Goal: Task Accomplishment & Management: Manage account settings

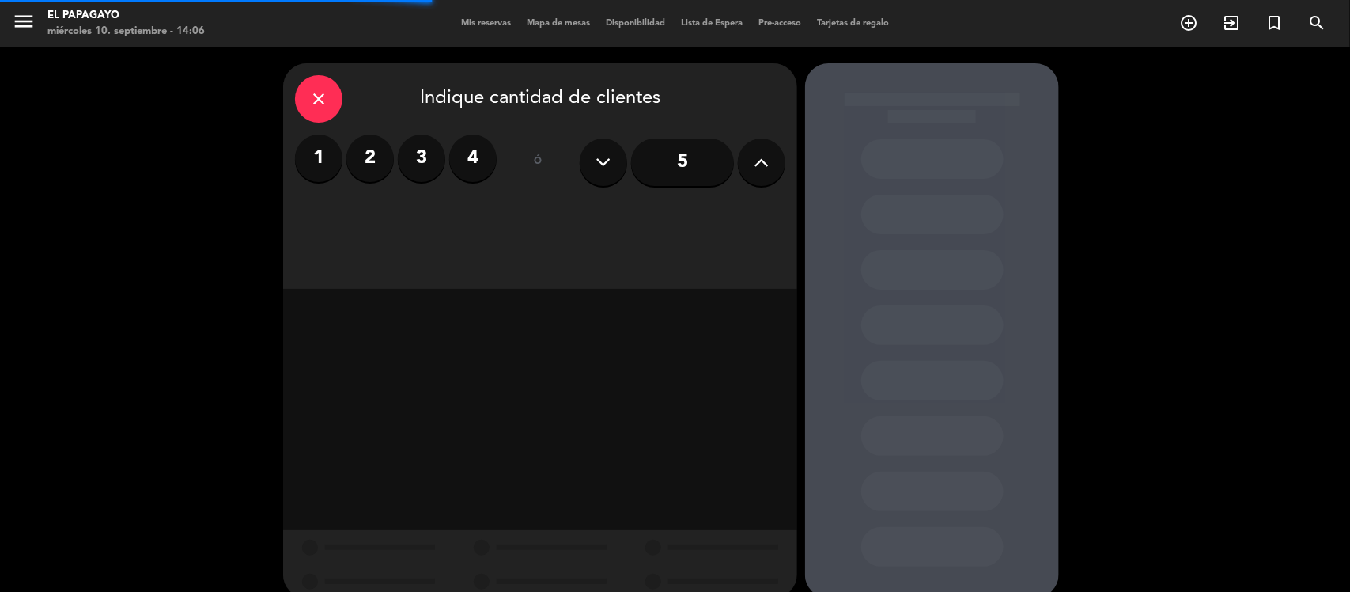
click at [318, 96] on icon "close" at bounding box center [318, 98] width 19 height 19
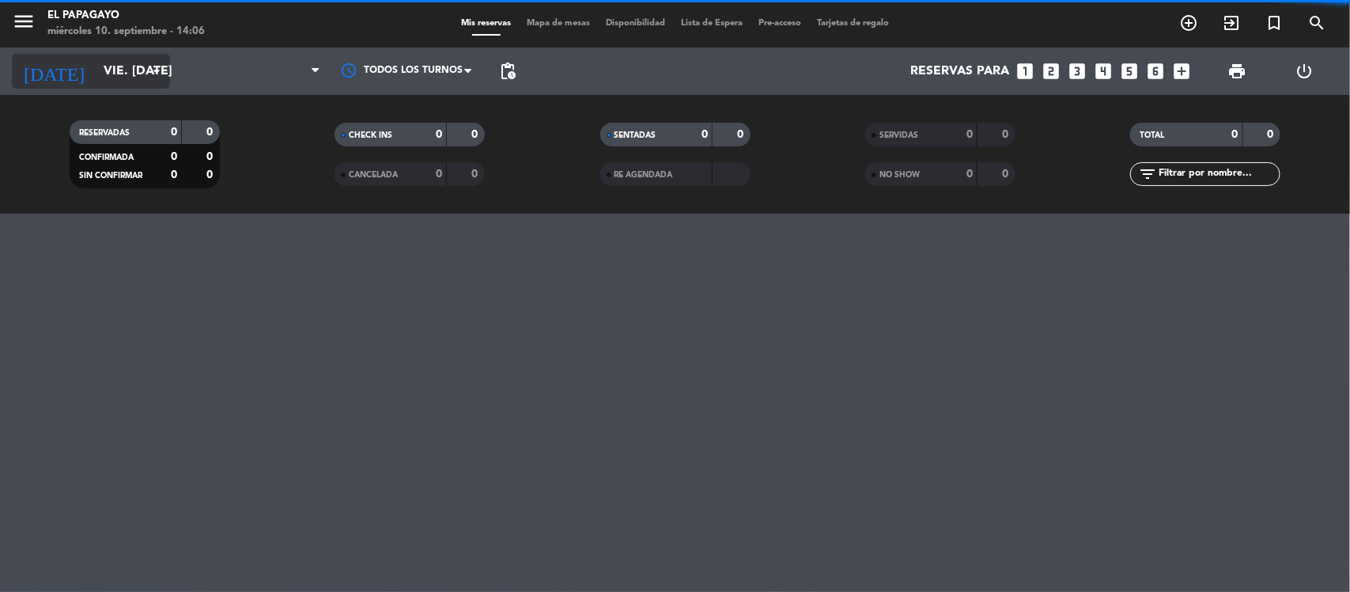
click at [116, 74] on input "vie. [DATE]" at bounding box center [179, 71] width 167 height 31
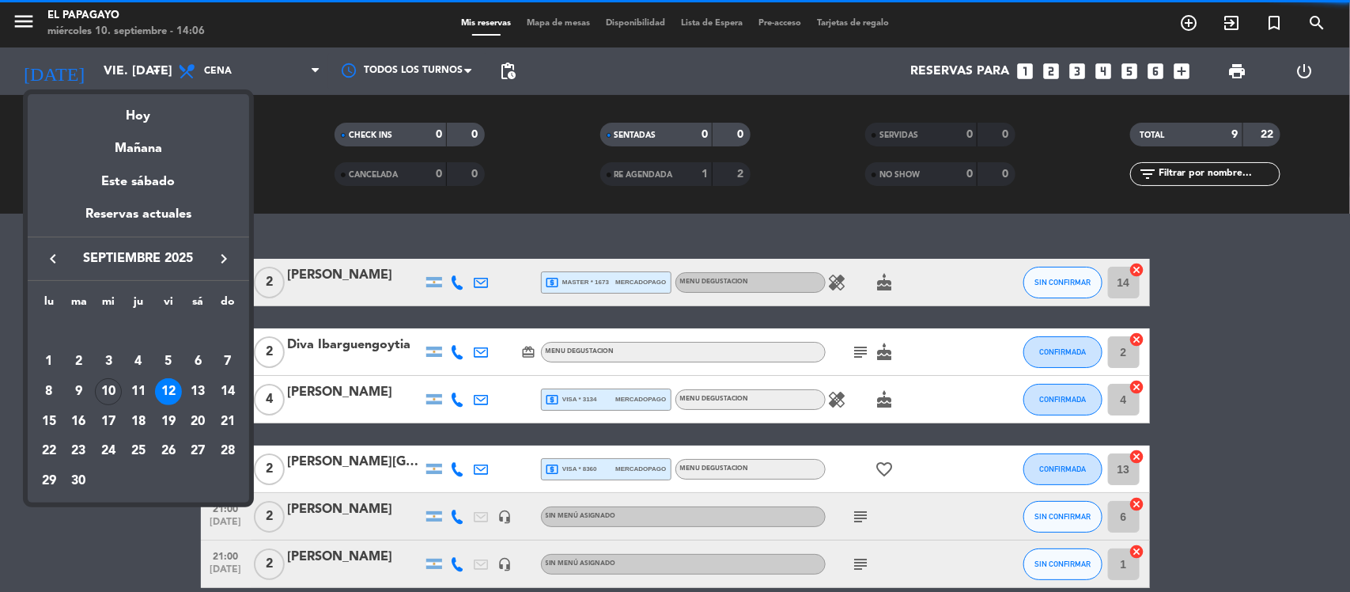
click at [168, 386] on div "12" at bounding box center [168, 391] width 27 height 27
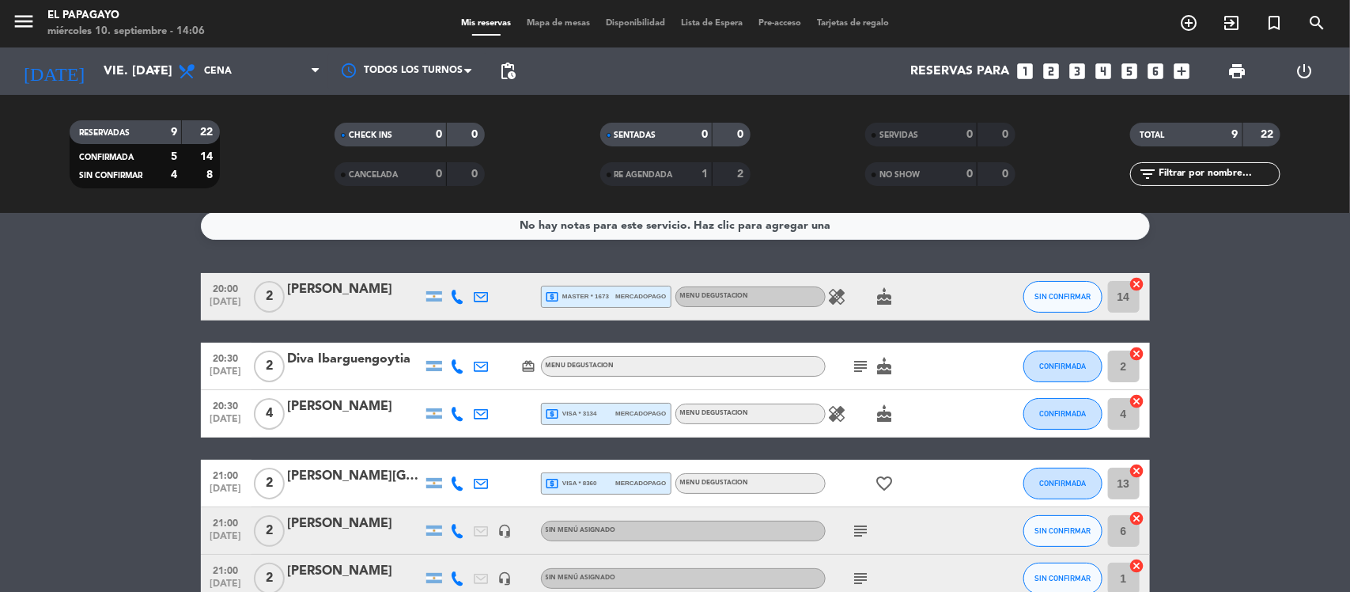
scroll to position [9, 0]
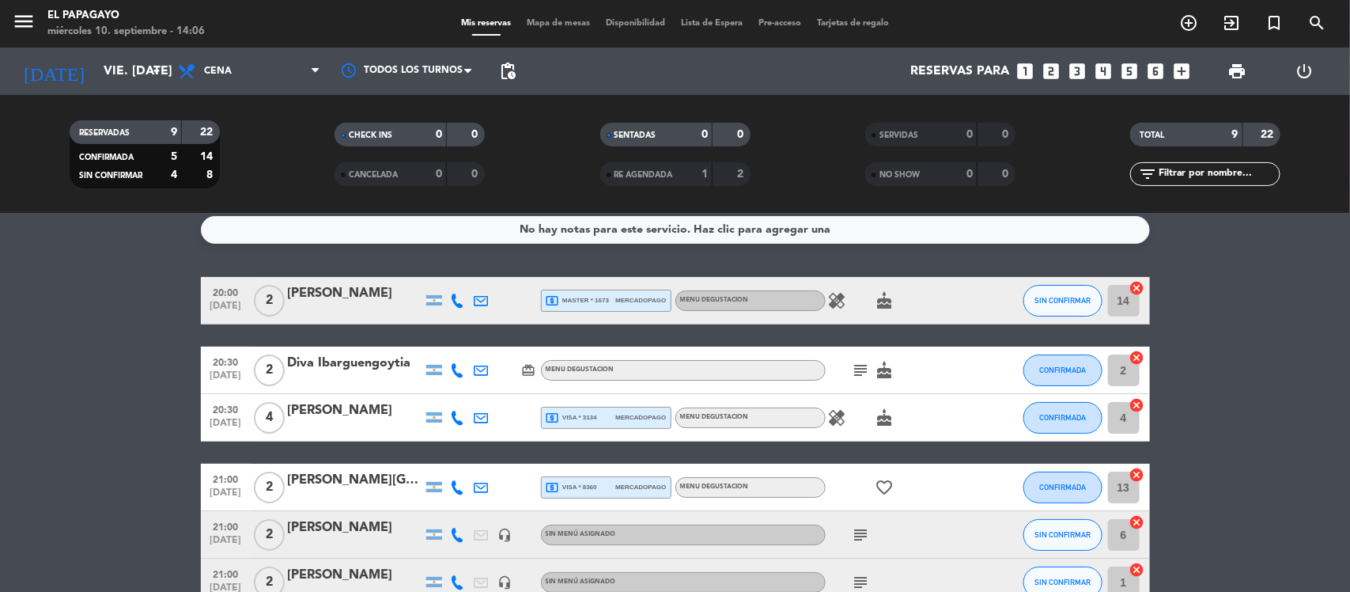
click at [522, 368] on icon "card_giftcard" at bounding box center [529, 370] width 14 height 14
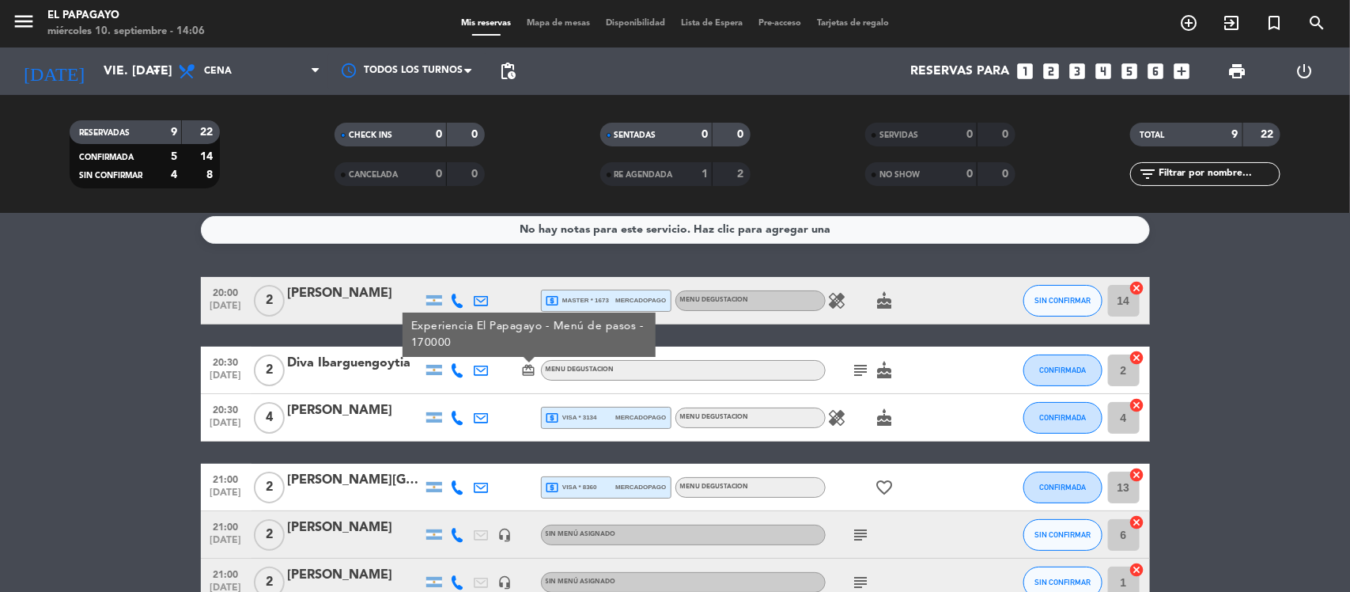
click at [522, 368] on icon "card_giftcard" at bounding box center [529, 370] width 14 height 14
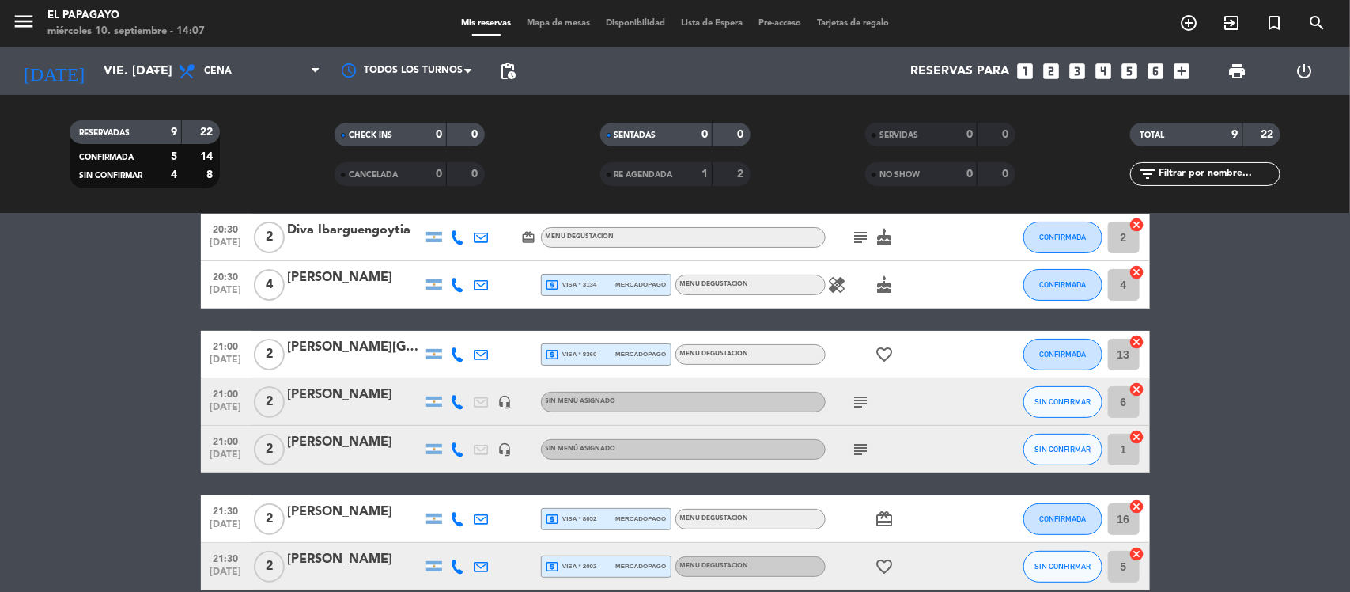
scroll to position [0, 0]
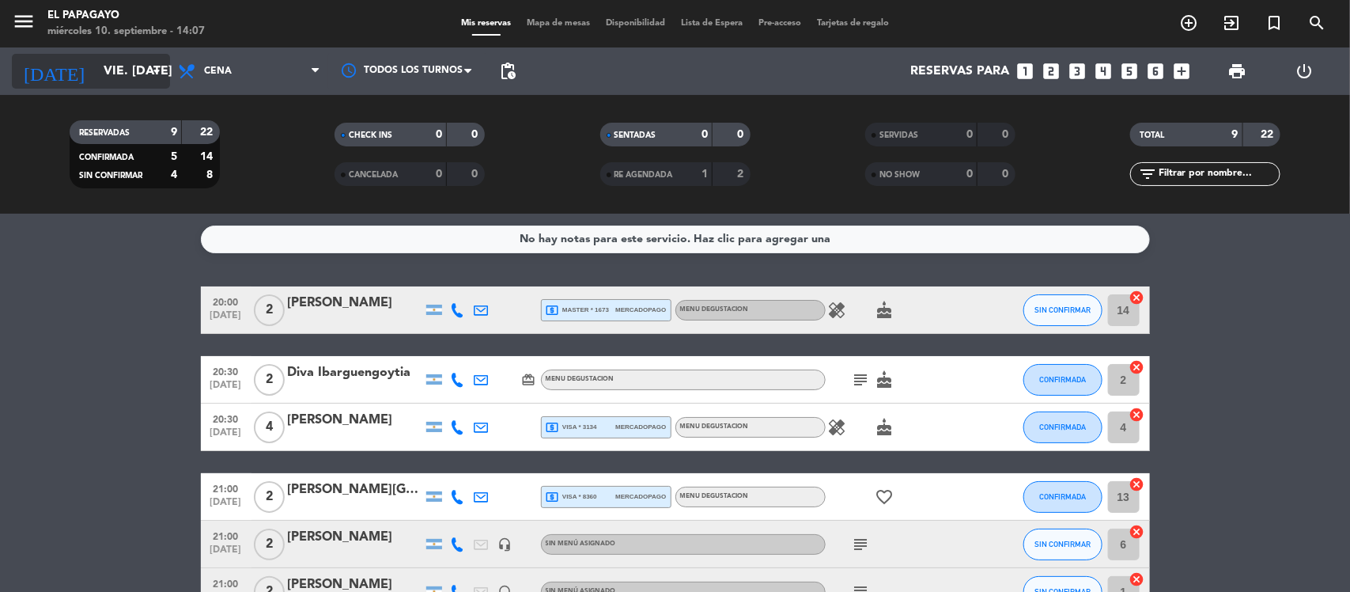
click at [145, 79] on input "vie. [DATE]" at bounding box center [179, 71] width 167 height 31
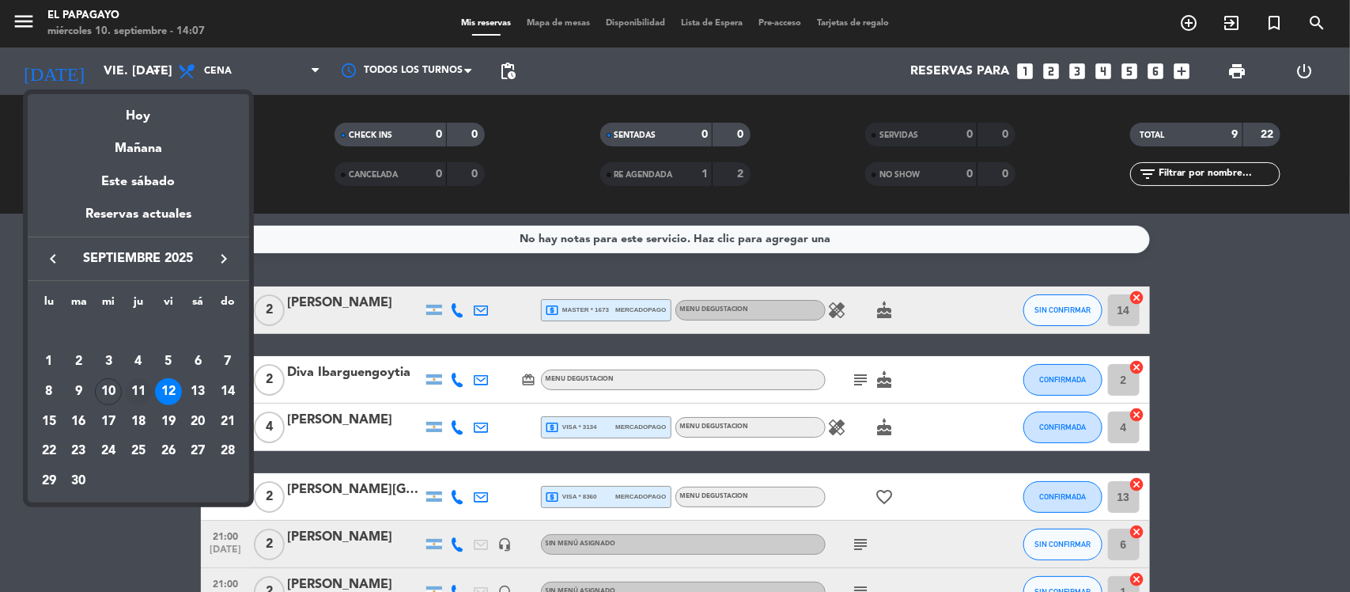
click at [140, 392] on div "11" at bounding box center [138, 391] width 27 height 27
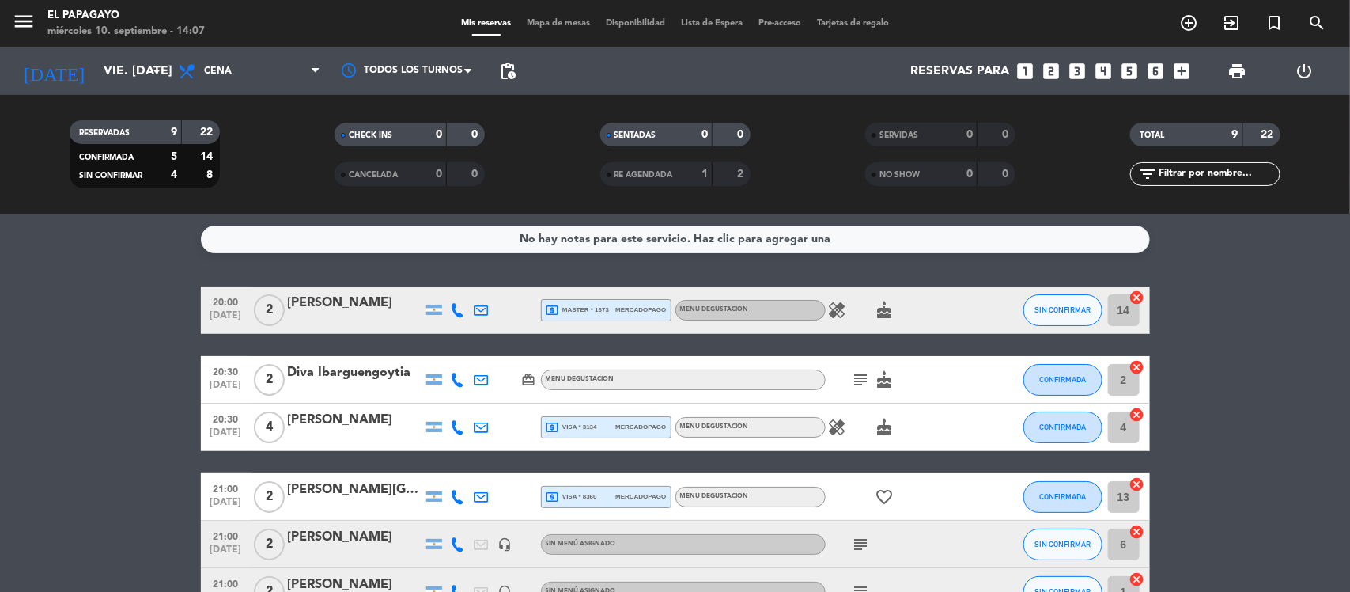
type input "[DEMOGRAPHIC_DATA] [DATE]"
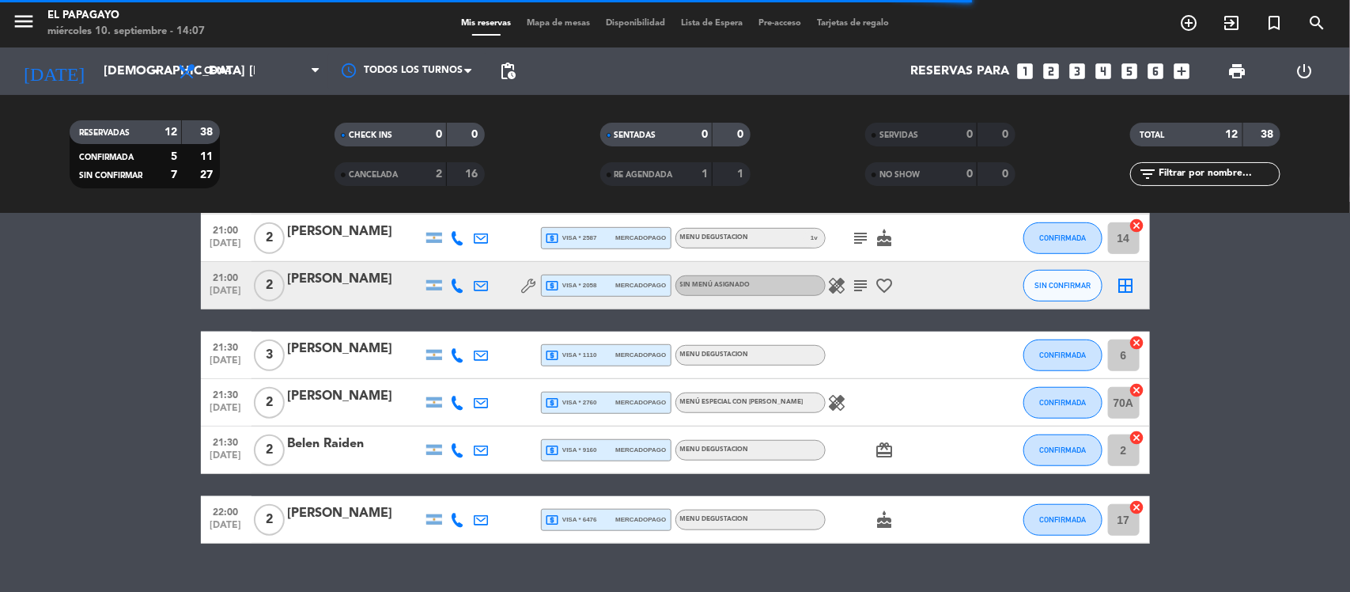
scroll to position [489, 0]
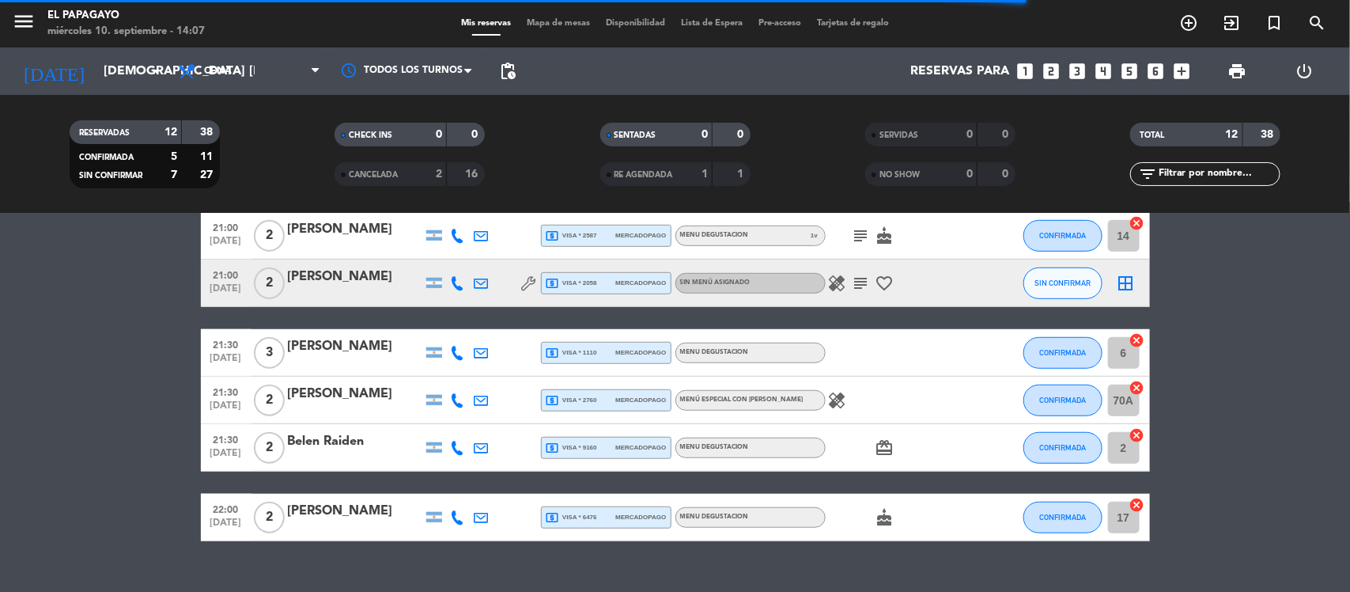
click at [345, 278] on div "[PERSON_NAME]" at bounding box center [355, 277] width 134 height 21
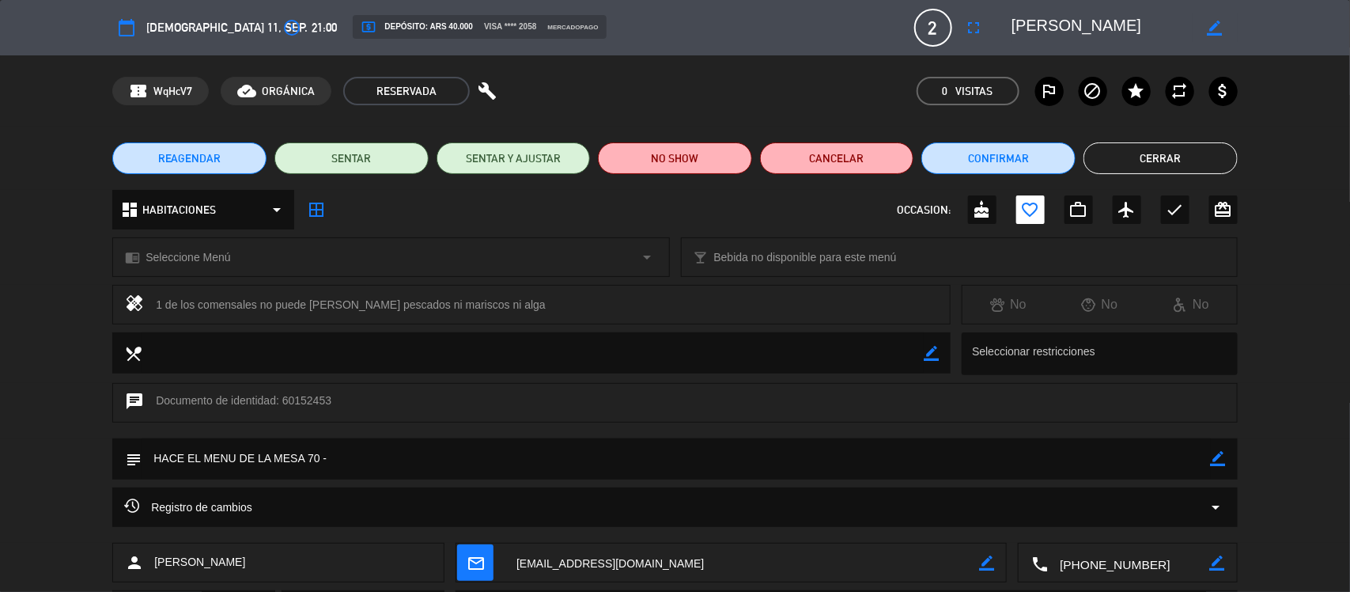
click at [1171, 172] on button "Cerrar" at bounding box center [1160, 158] width 154 height 32
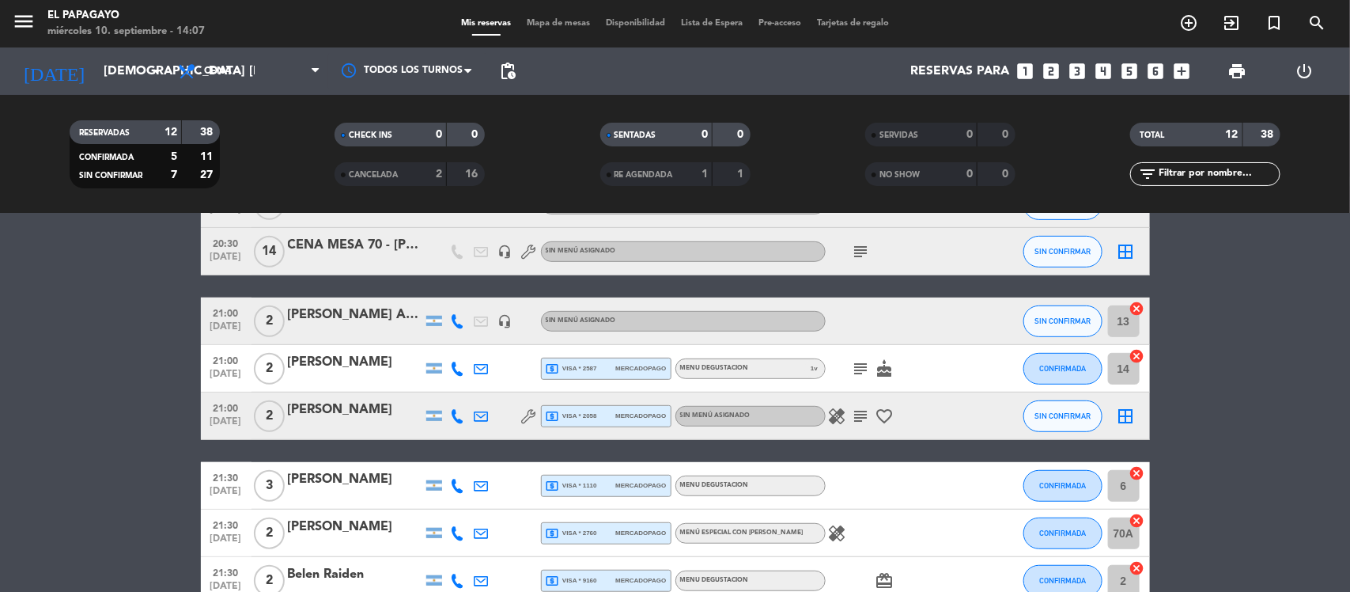
scroll to position [319, 0]
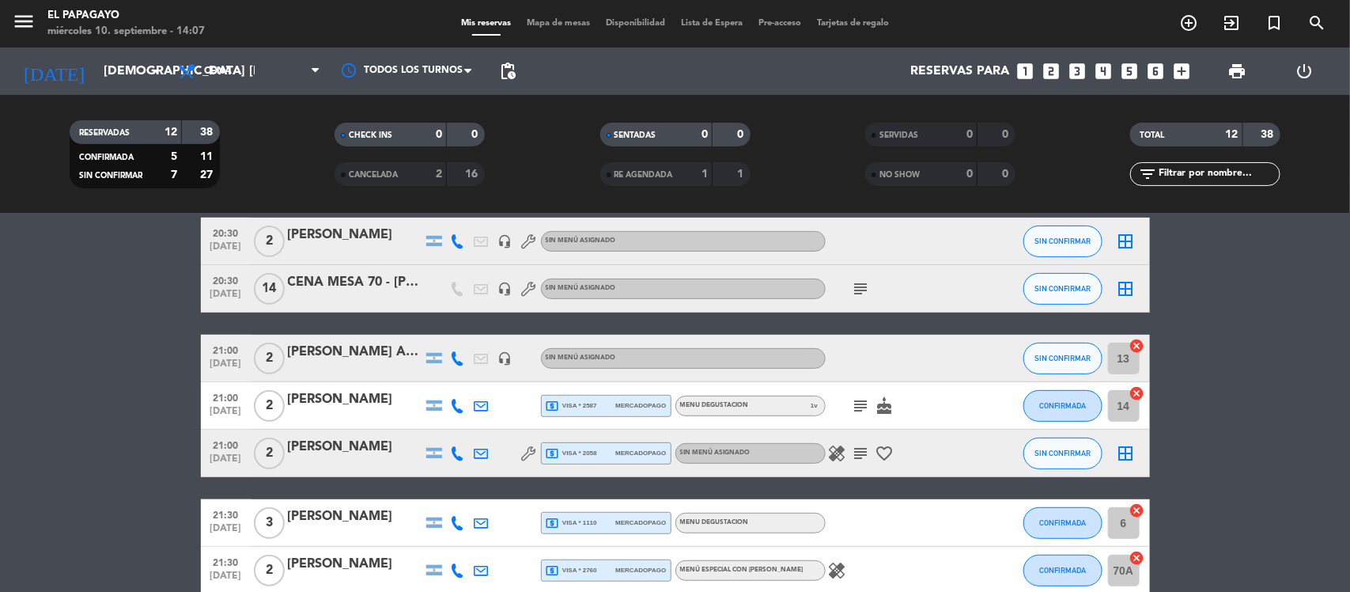
click at [344, 290] on div "CENA MESA 70 - [PERSON_NAME] -" at bounding box center [355, 282] width 134 height 21
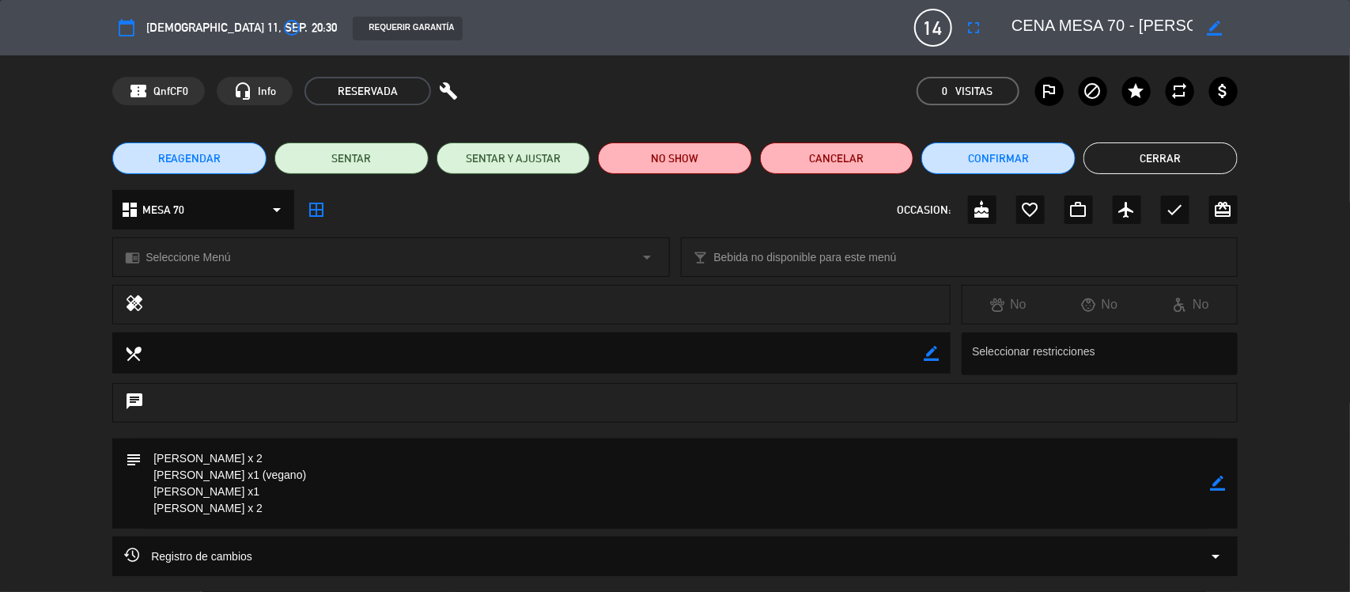
click at [203, 500] on textarea at bounding box center [676, 483] width 1069 height 90
click at [1220, 482] on icon "border_color" at bounding box center [1218, 482] width 15 height 15
click at [251, 512] on textarea at bounding box center [676, 483] width 1069 height 90
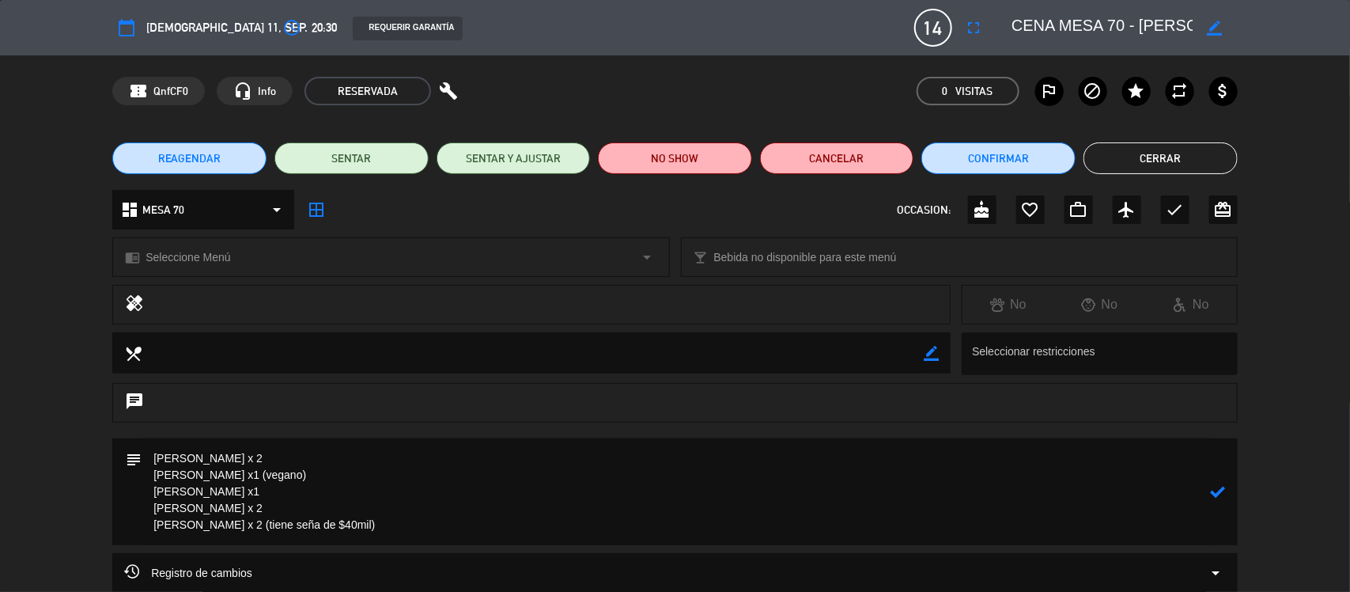
type textarea "[PERSON_NAME] x 2 [PERSON_NAME] x1 (vegano) [PERSON_NAME] x1 [PERSON_NAME] x 2 …"
click at [1214, 485] on icon at bounding box center [1218, 491] width 15 height 15
click at [1168, 160] on button "Cerrar" at bounding box center [1160, 158] width 154 height 32
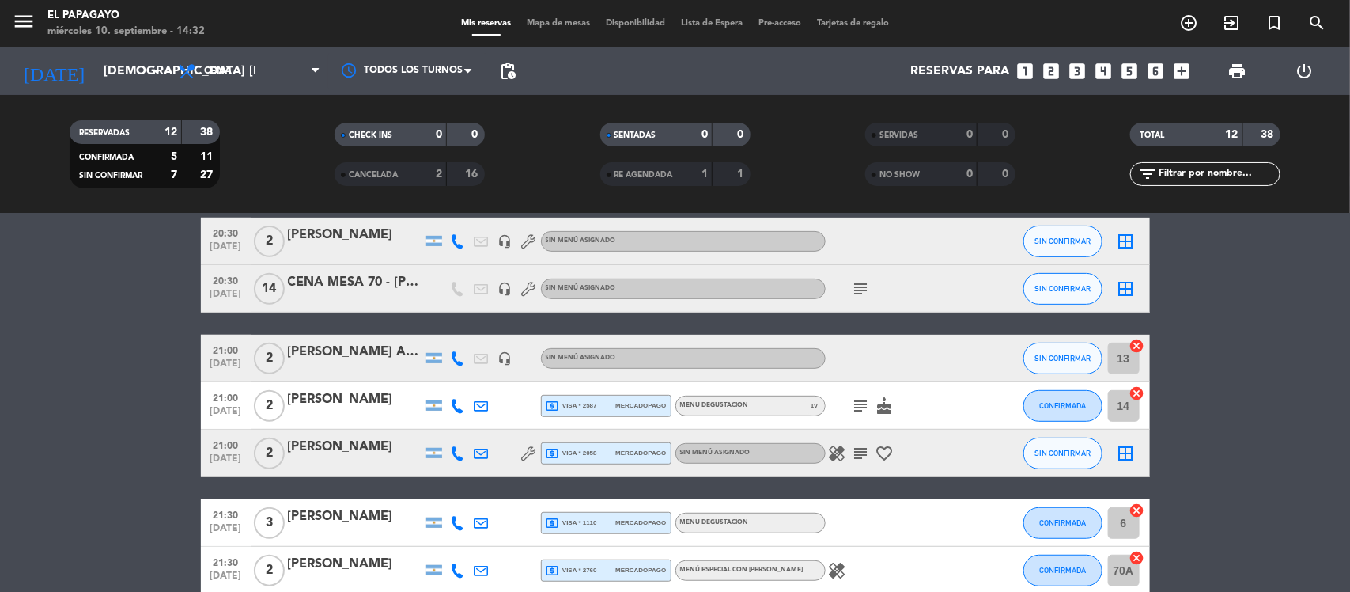
click at [360, 294] on div at bounding box center [355, 299] width 134 height 13
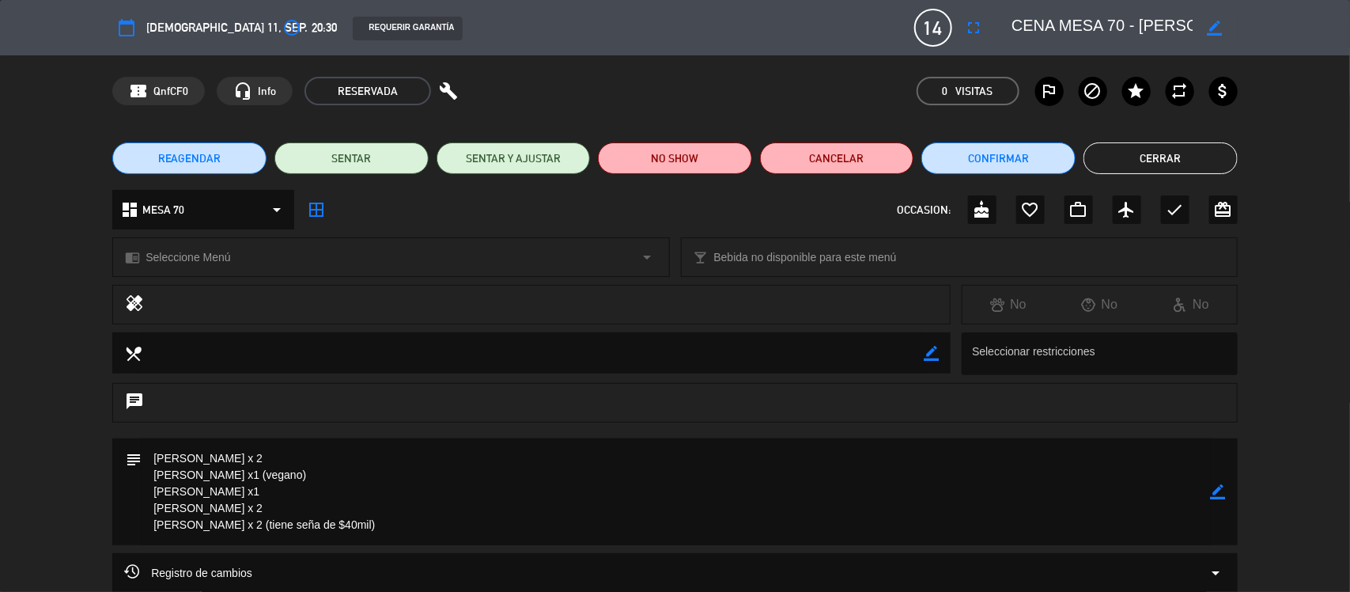
click at [1218, 489] on icon "border_color" at bounding box center [1218, 491] width 15 height 15
click at [1215, 497] on icon at bounding box center [1218, 499] width 15 height 15
click at [246, 536] on textarea at bounding box center [676, 499] width 1069 height 123
click at [1215, 501] on icon "border_color" at bounding box center [1218, 499] width 15 height 15
click at [324, 542] on textarea at bounding box center [676, 499] width 1069 height 123
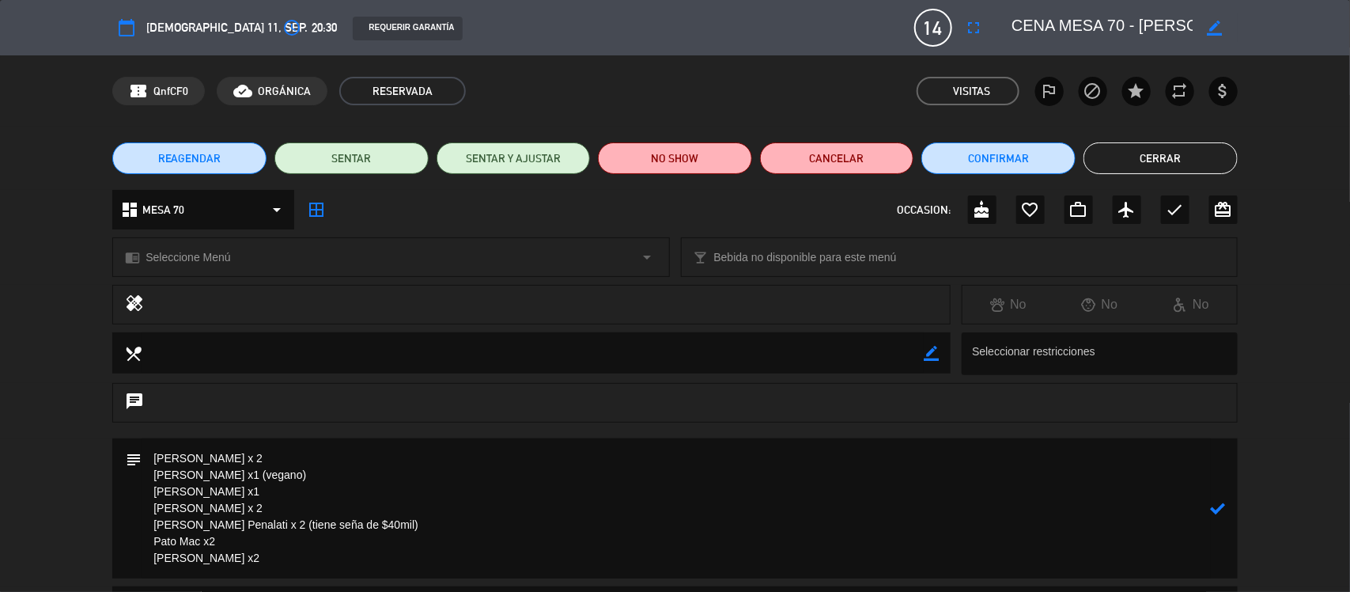
click at [1227, 512] on div "subject" at bounding box center [674, 508] width 1125 height 140
click at [1214, 505] on icon at bounding box center [1218, 508] width 15 height 15
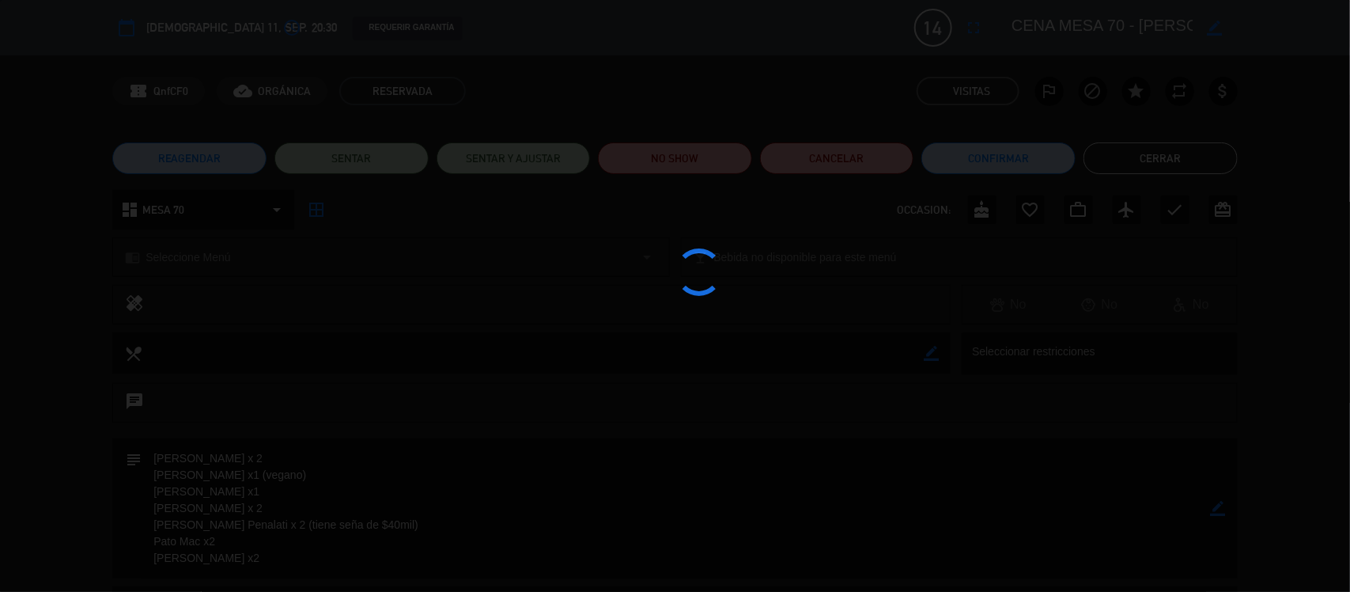
type textarea "[PERSON_NAME] x 2 [PERSON_NAME] x1 (vegano) [PERSON_NAME] x1 [PERSON_NAME] x 2 …"
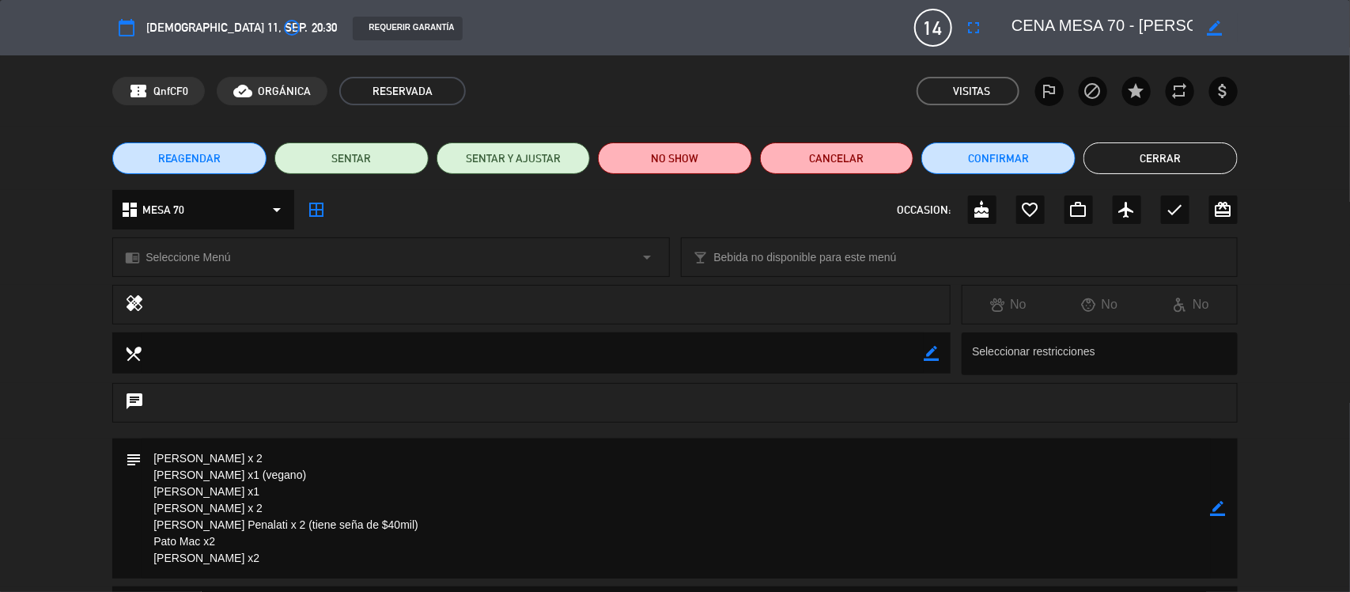
click at [1151, 160] on button "Cerrar" at bounding box center [1160, 158] width 154 height 32
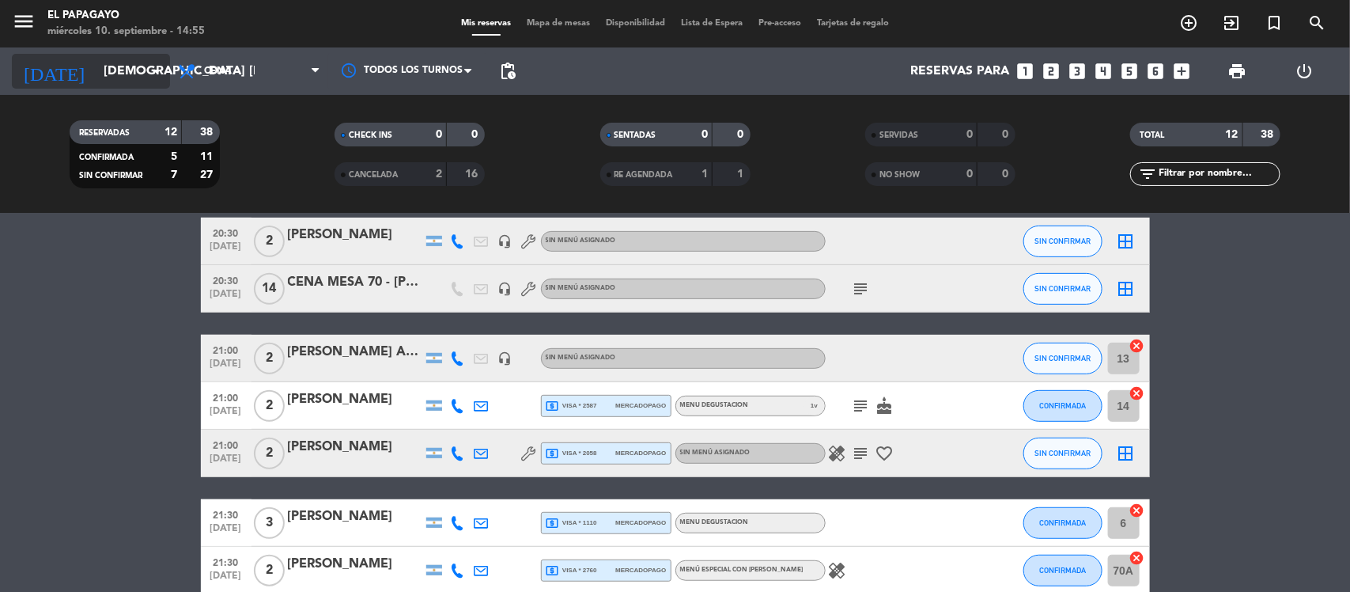
click at [146, 81] on input "[DEMOGRAPHIC_DATA] [DATE]" at bounding box center [179, 71] width 167 height 31
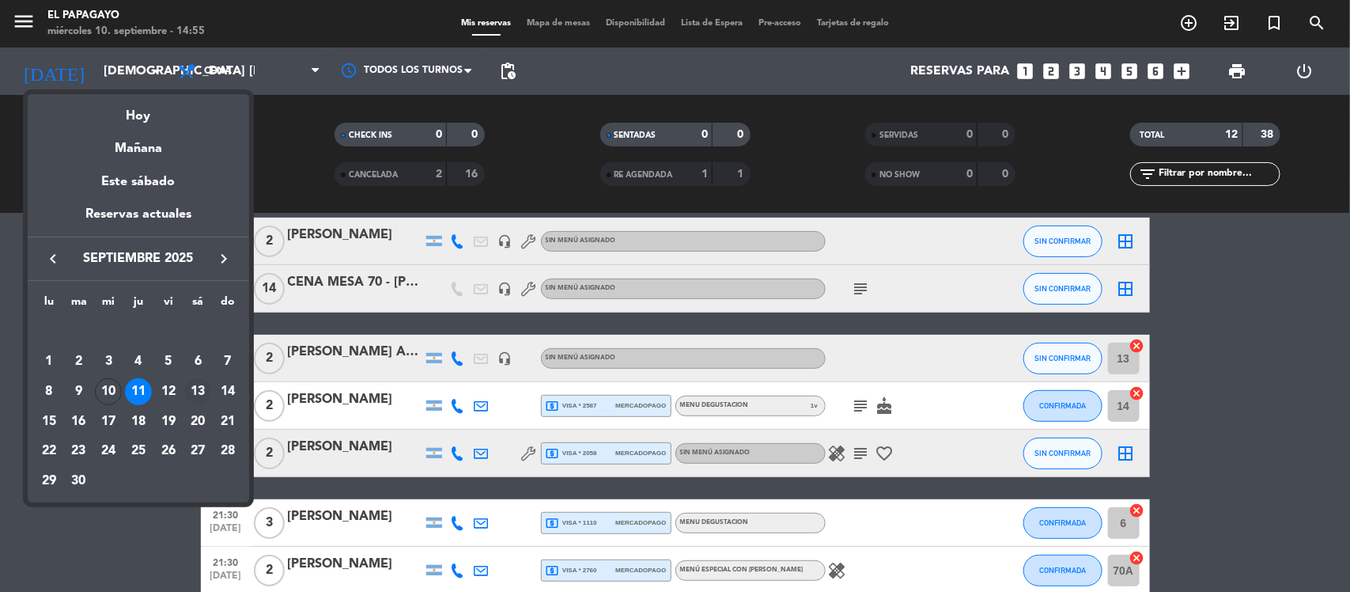
click at [191, 389] on div "13" at bounding box center [197, 391] width 27 height 27
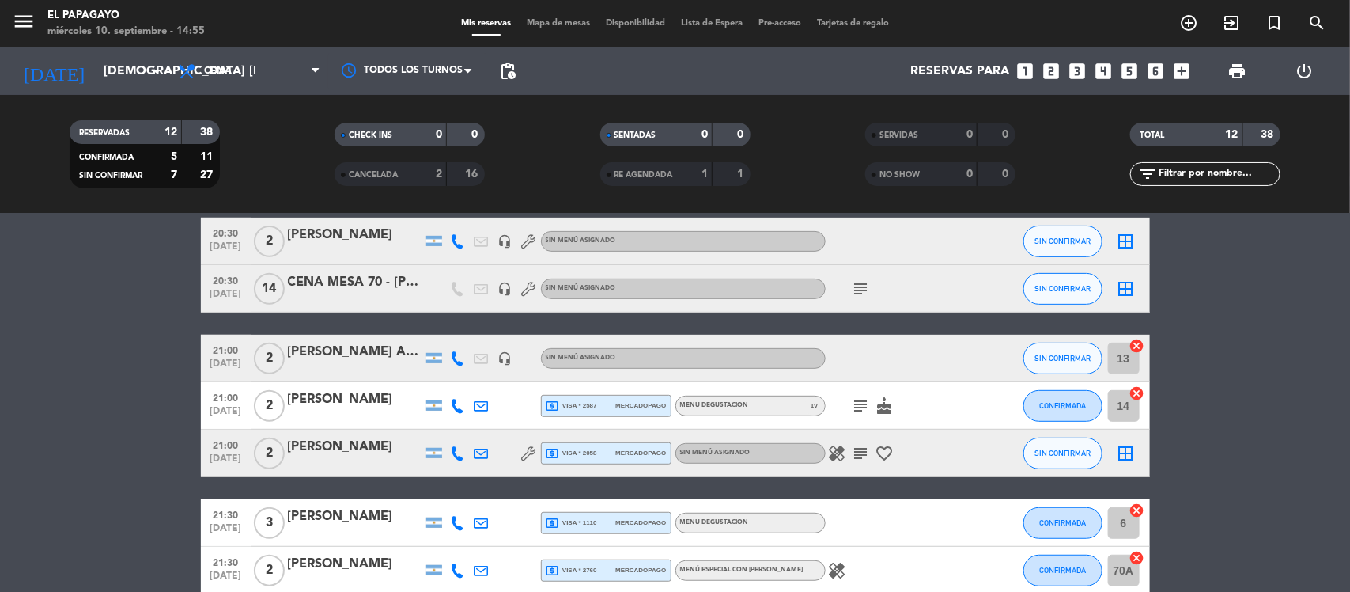
type input "sáb. [DATE]"
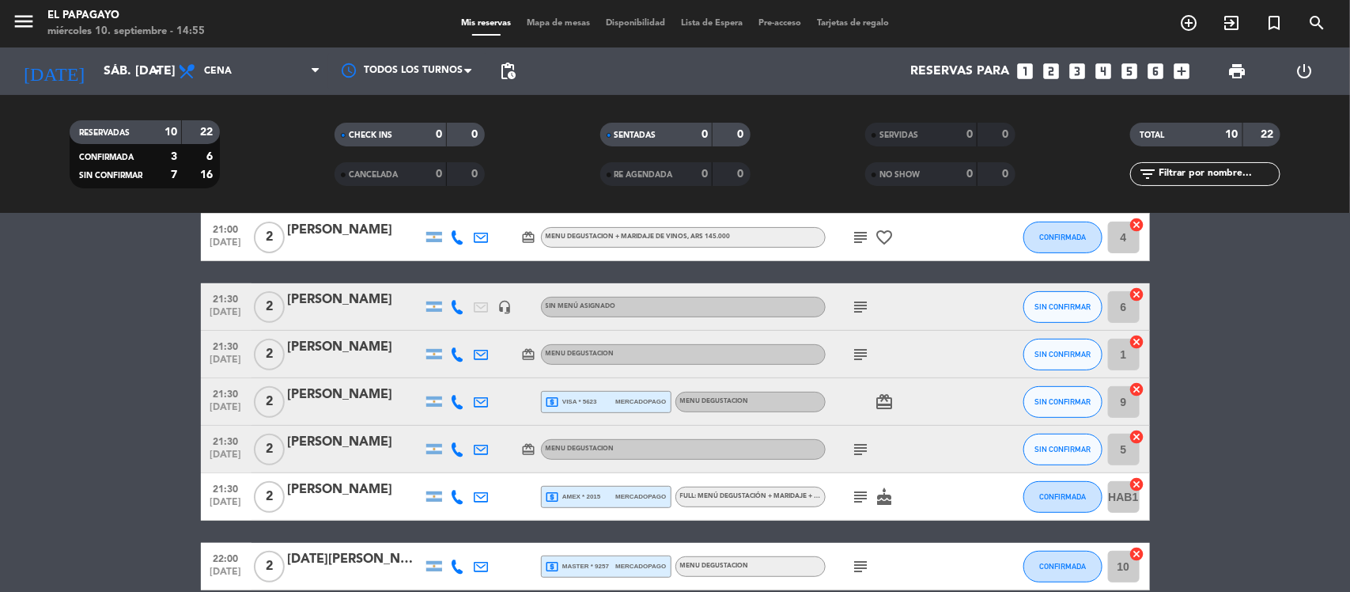
scroll to position [314, 0]
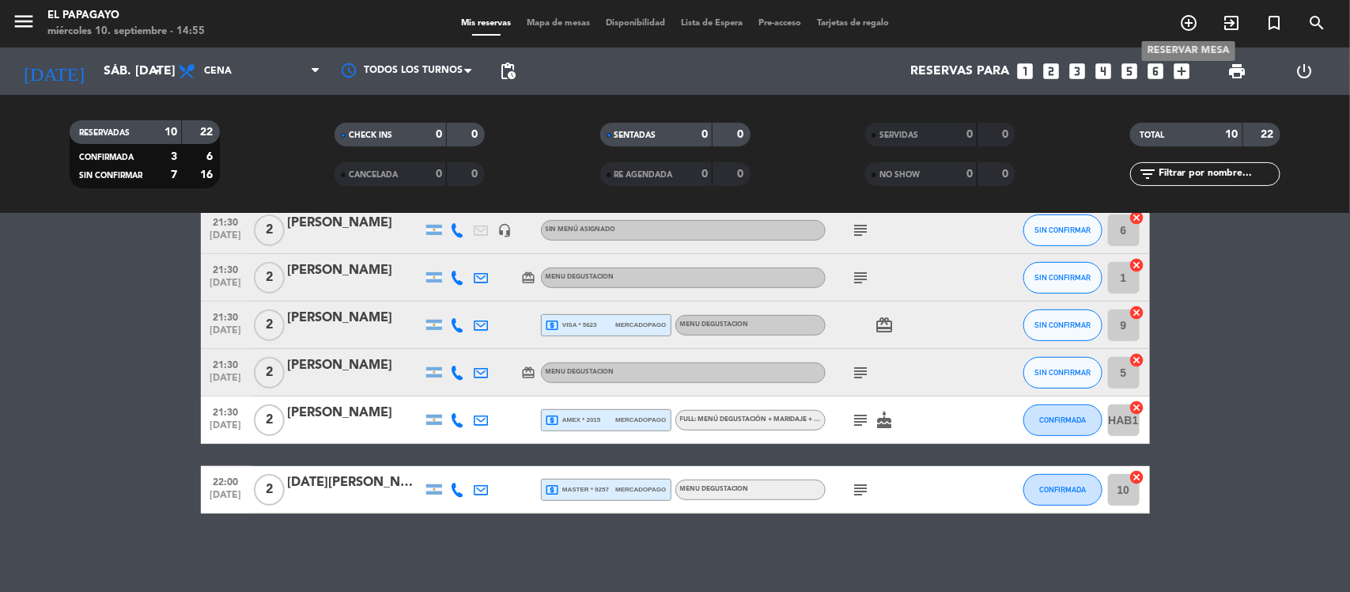
click at [1194, 17] on icon "add_circle_outline" at bounding box center [1188, 22] width 19 height 19
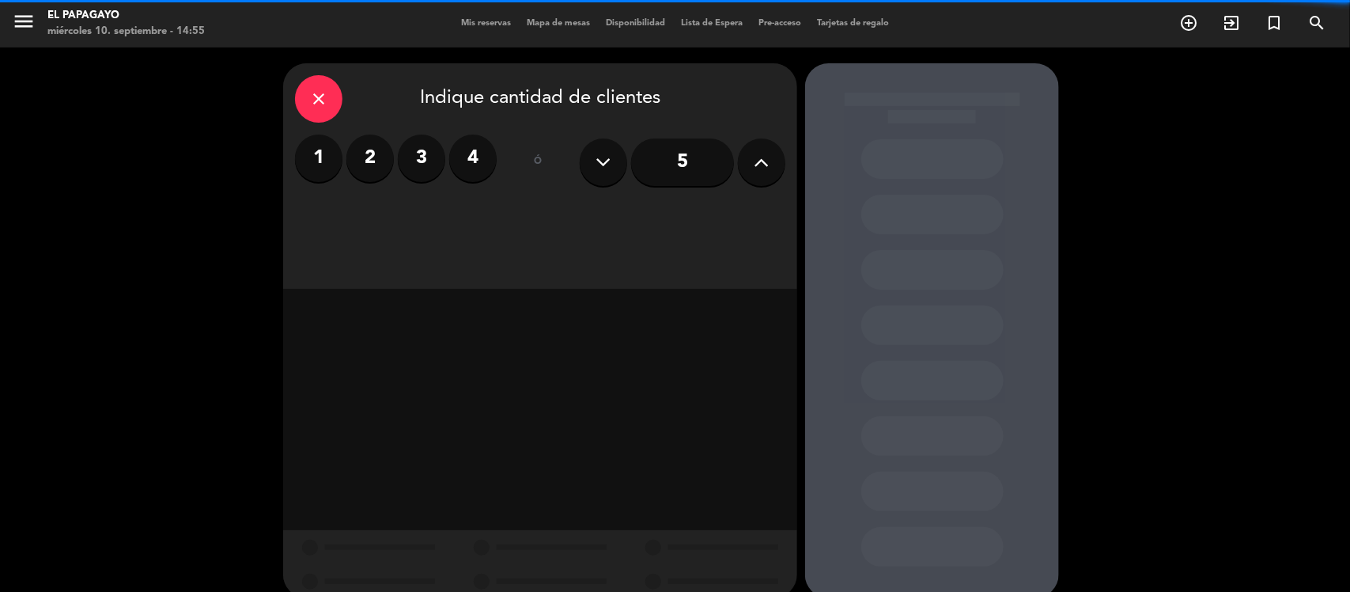
click at [376, 170] on label "2" at bounding box center [369, 157] width 47 height 47
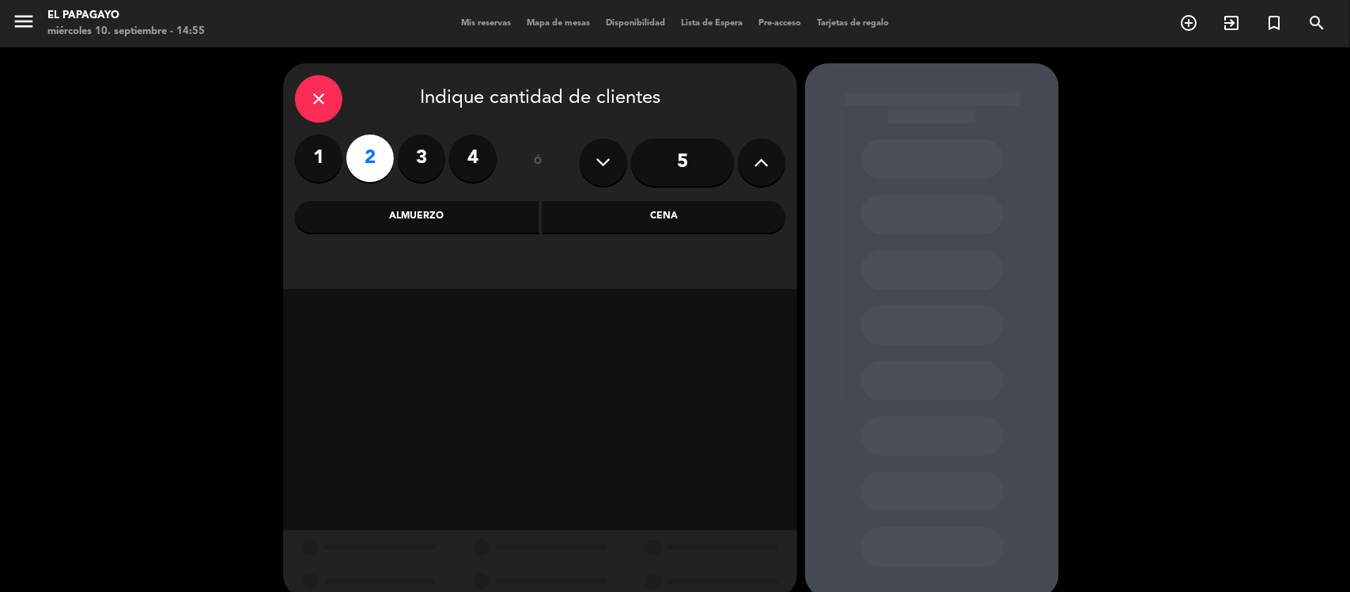
click at [581, 224] on div "Cena" at bounding box center [665, 217] width 244 height 32
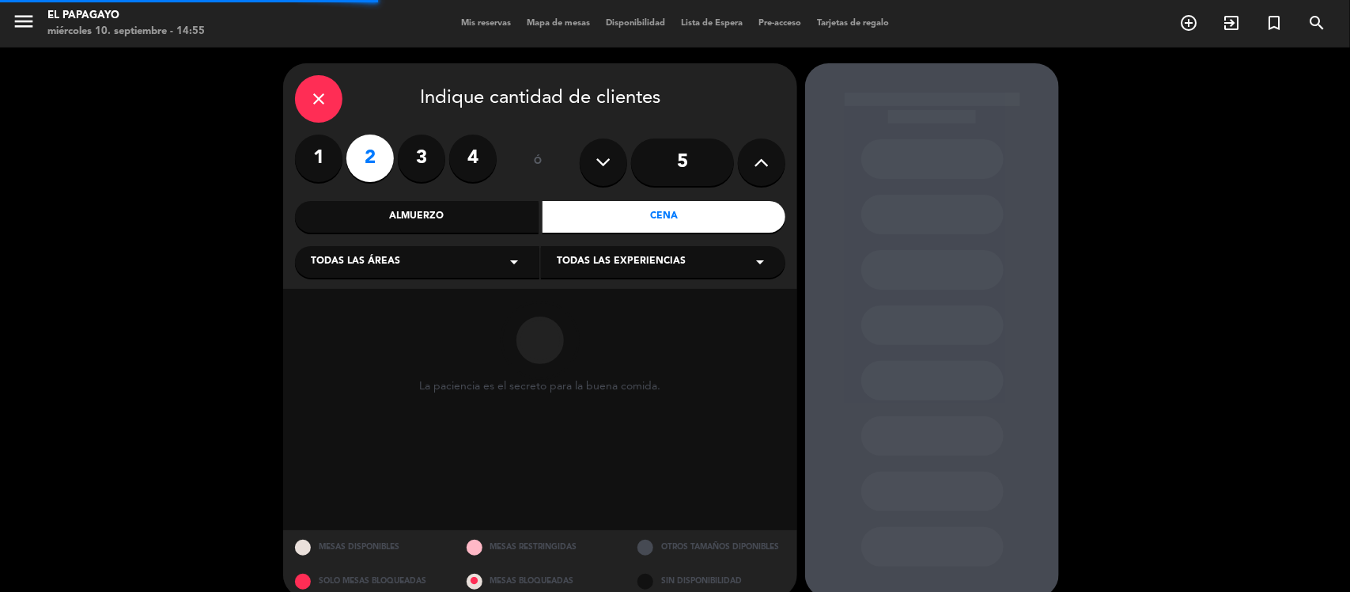
click at [431, 263] on div "Todas las áreas arrow_drop_down" at bounding box center [417, 262] width 244 height 32
click at [329, 312] on div "1.PLANTA BAJA 2.PRIMER PISO HABITACIONES MESA 70" at bounding box center [417, 326] width 244 height 137
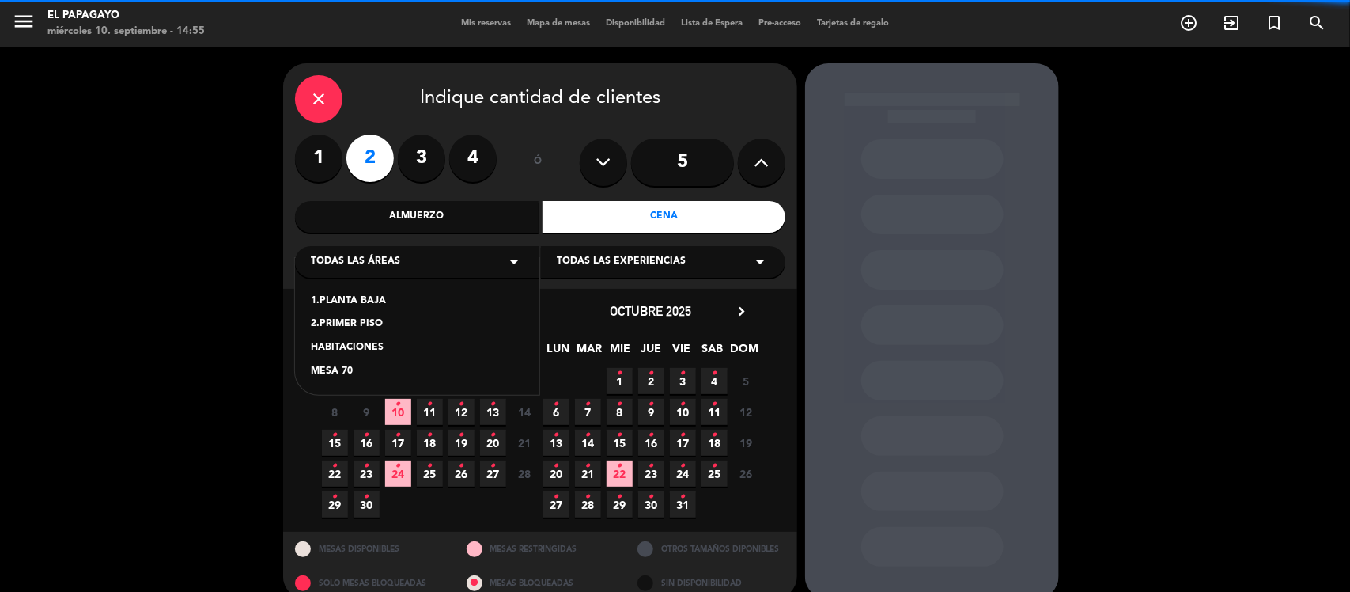
click at [341, 297] on div "1.PLANTA BAJA" at bounding box center [417, 301] width 213 height 16
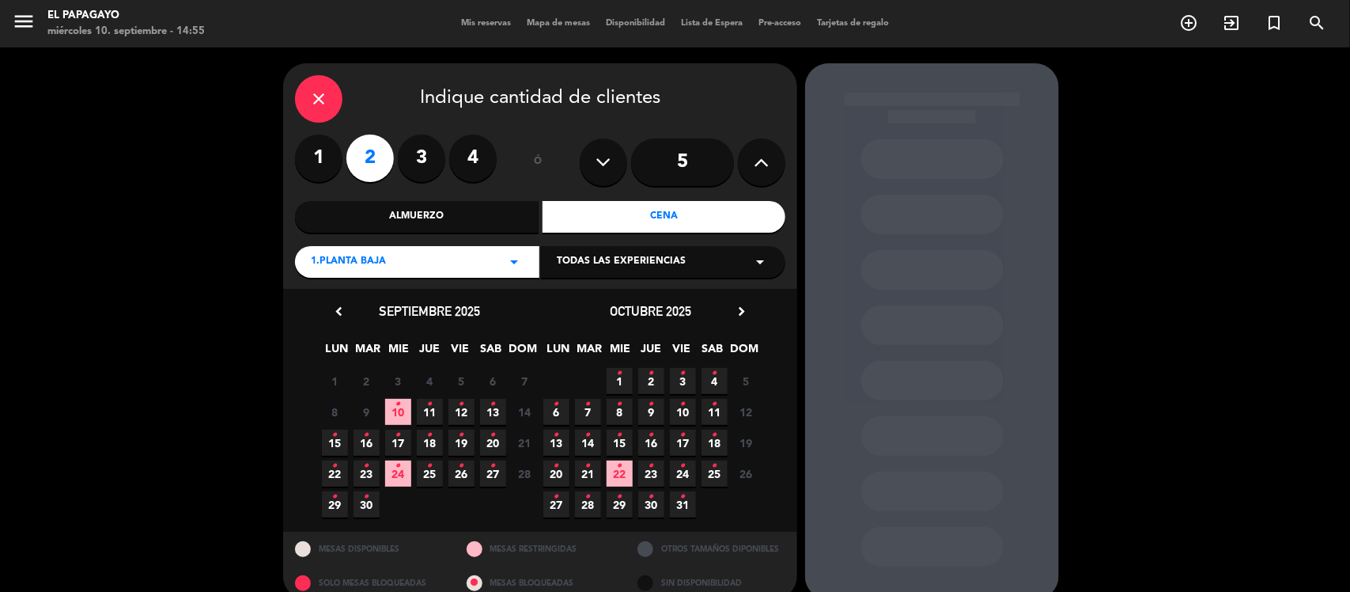
click at [496, 411] on span "13 •" at bounding box center [493, 412] width 26 height 26
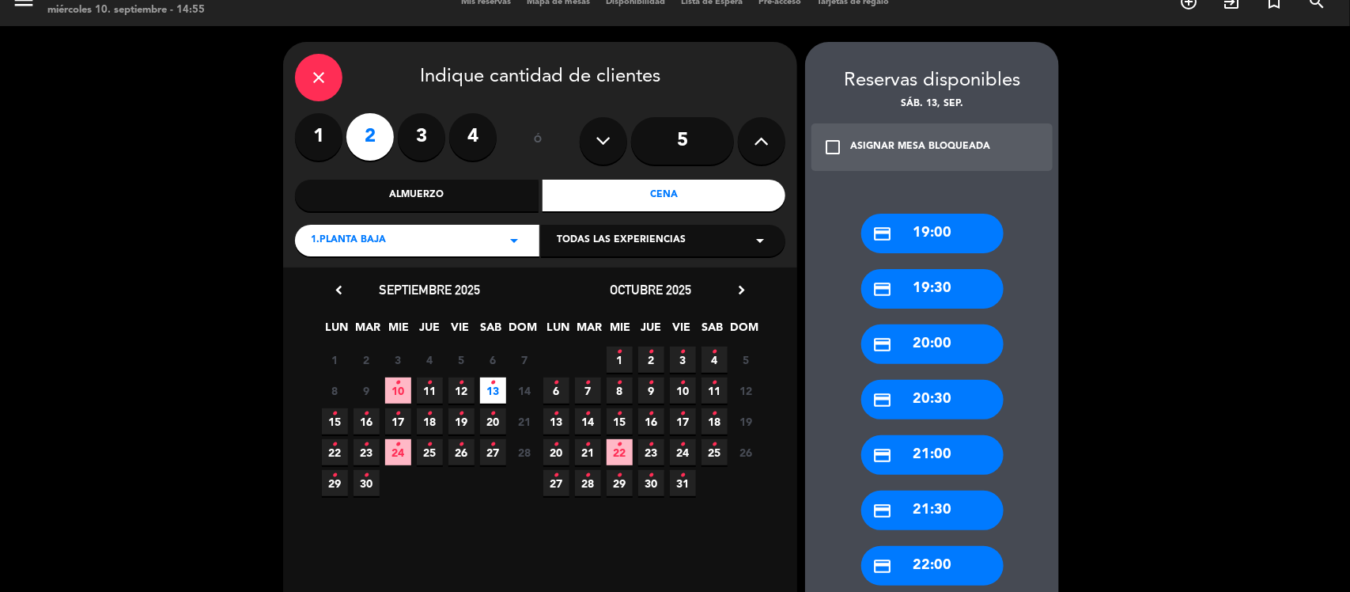
scroll to position [168, 0]
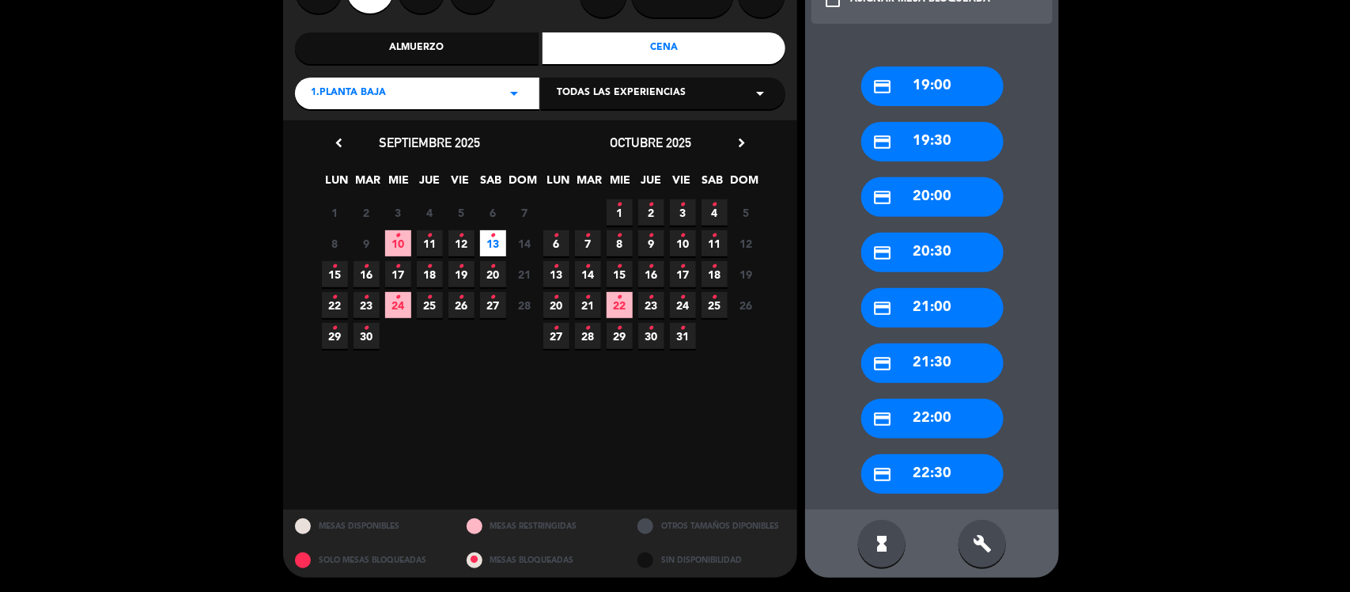
click at [931, 423] on div "credit_card 22:00" at bounding box center [932, 419] width 142 height 40
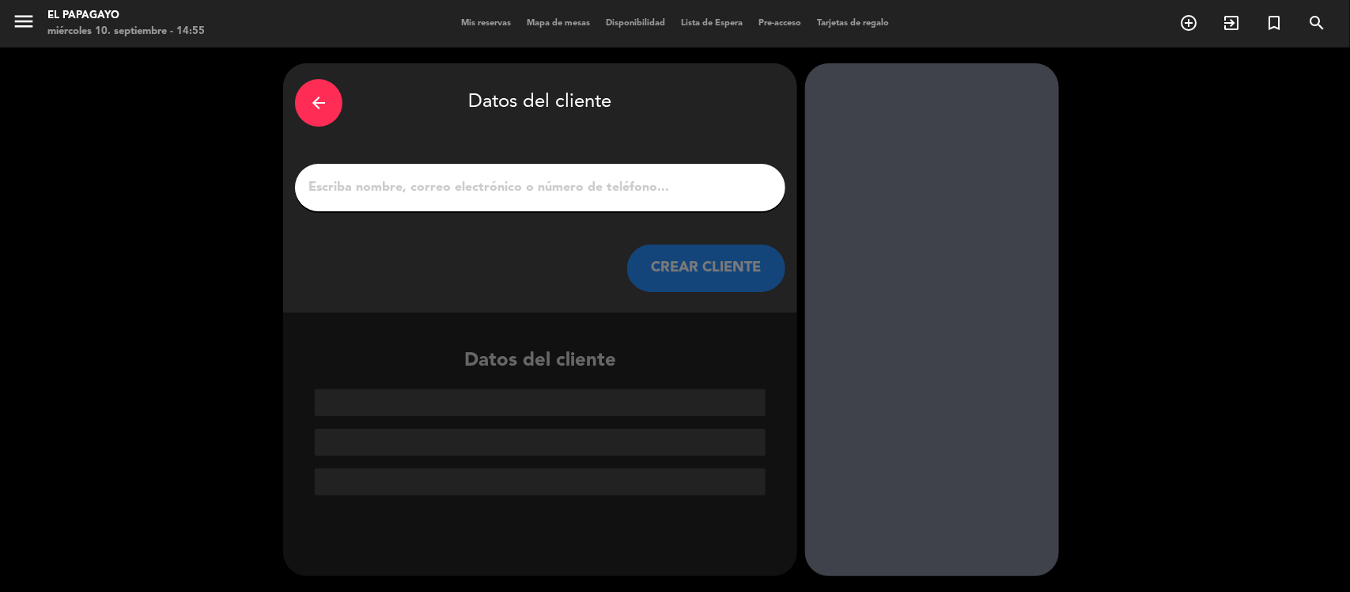
scroll to position [0, 0]
click at [712, 188] on input "1" at bounding box center [540, 187] width 467 height 22
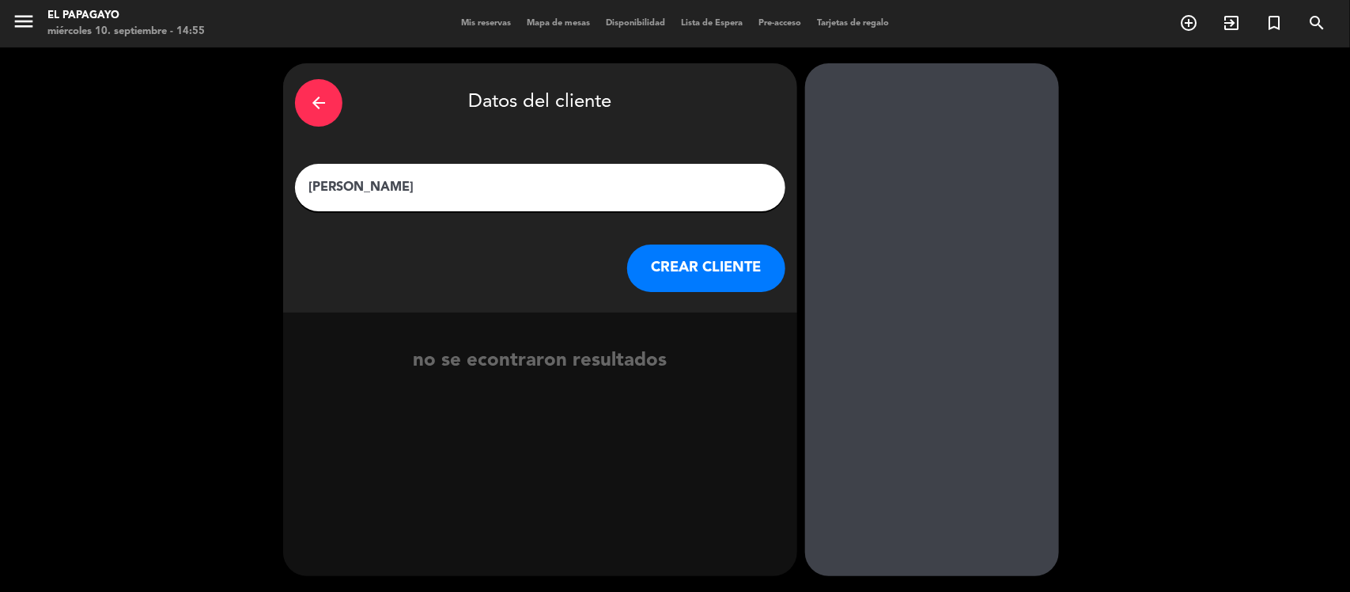
type input "[PERSON_NAME]"
click at [694, 265] on button "CREAR CLIENTE" at bounding box center [706, 267] width 158 height 47
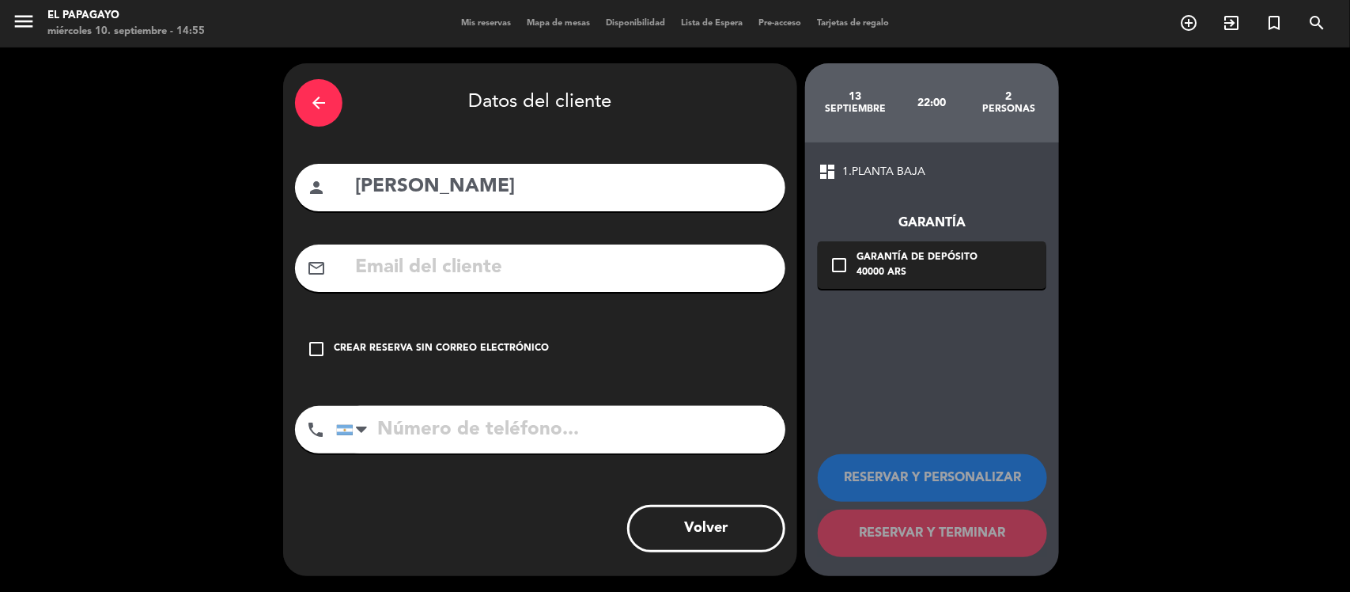
click at [485, 443] on input "tel" at bounding box center [560, 429] width 449 height 47
type input "3516778627"
click at [478, 352] on div "Crear reserva sin correo electrónico" at bounding box center [441, 349] width 215 height 16
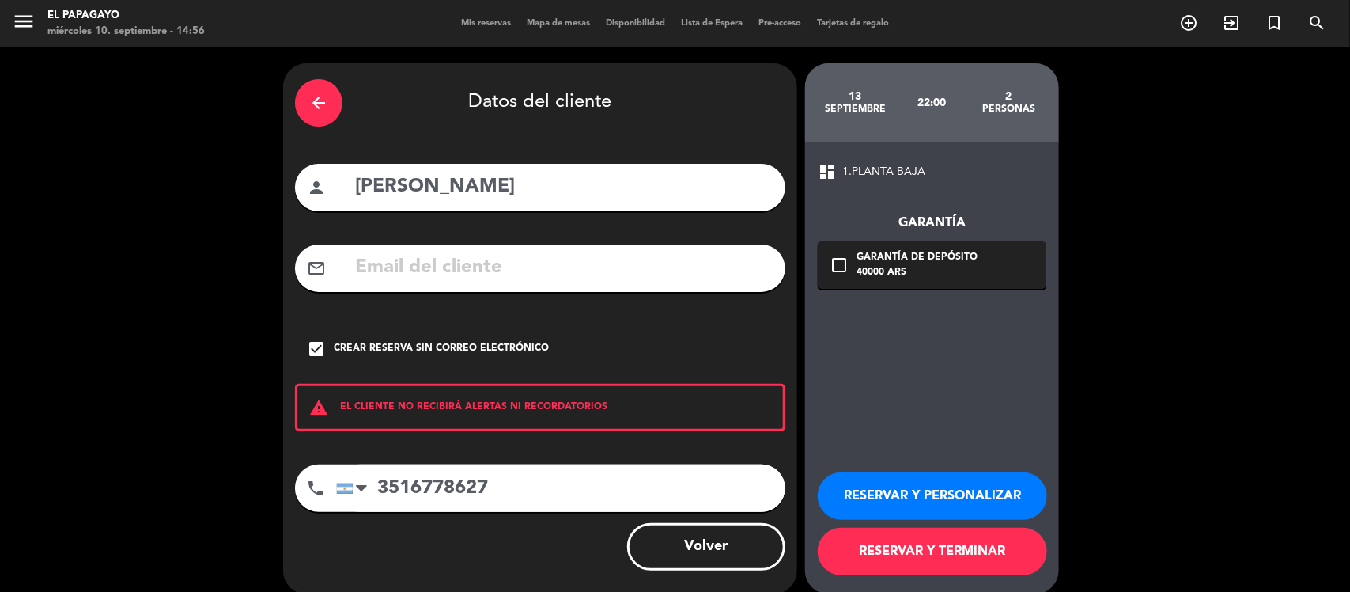
click at [943, 536] on button "RESERVAR Y TERMINAR" at bounding box center [932, 550] width 229 height 47
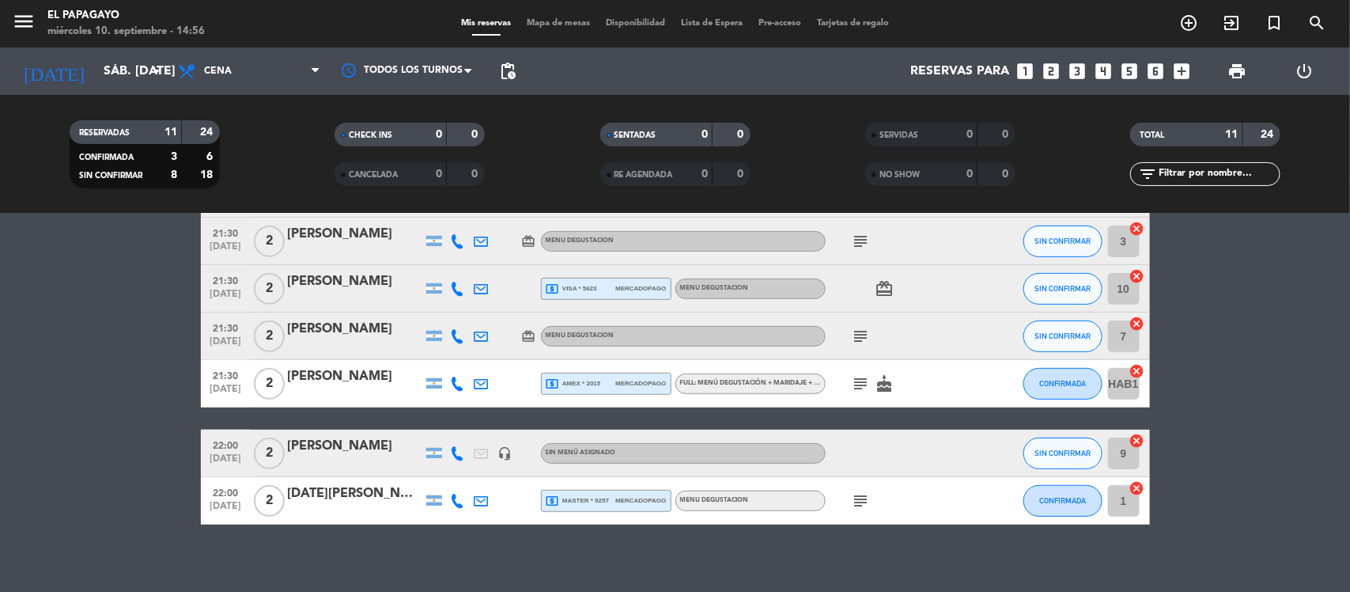
scroll to position [361, 0]
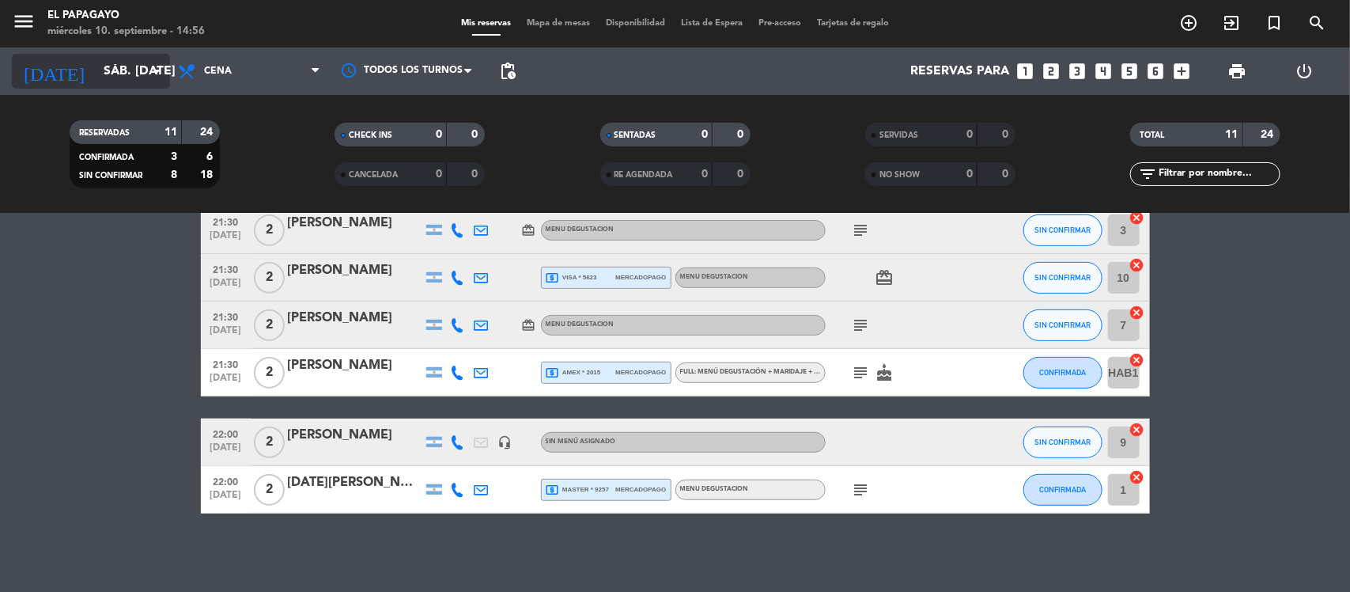
click at [151, 83] on input "sáb. [DATE]" at bounding box center [179, 71] width 167 height 31
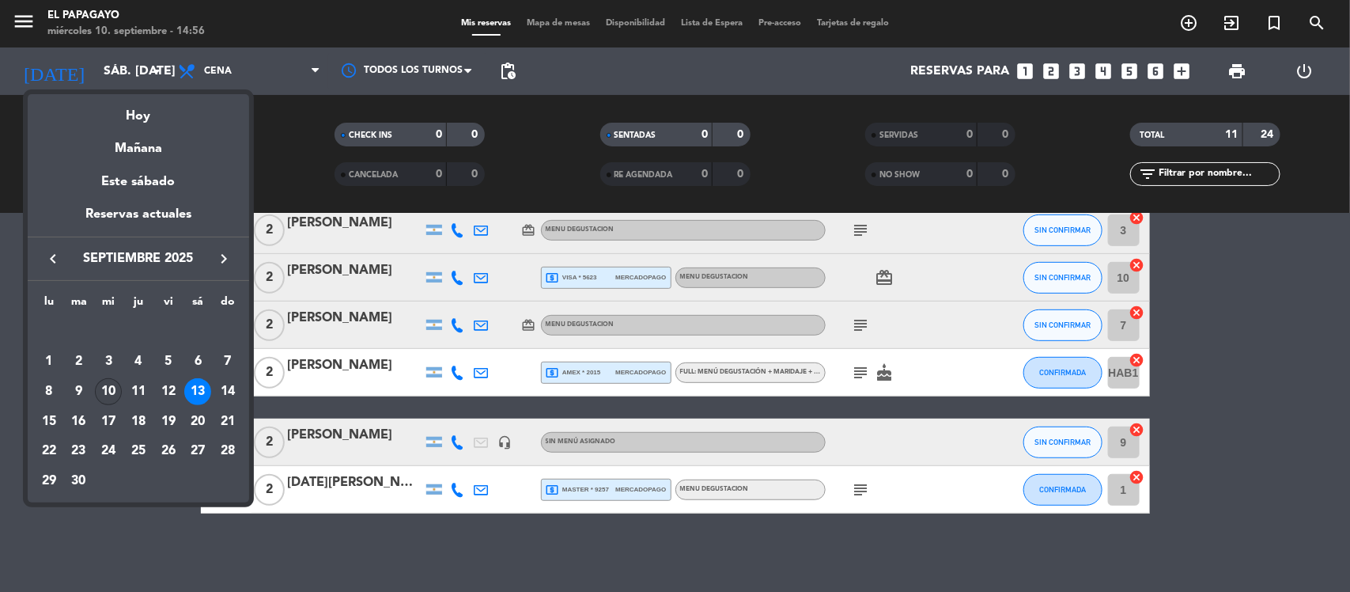
click at [104, 384] on div "10" at bounding box center [108, 391] width 27 height 27
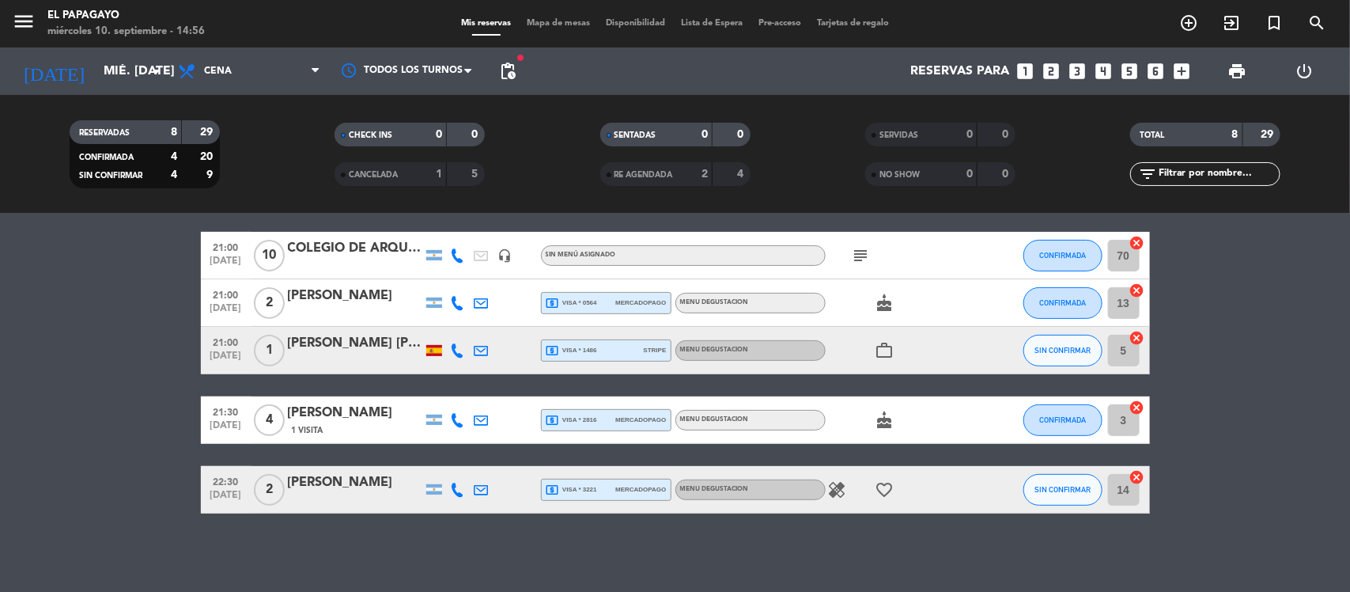
scroll to position [0, 0]
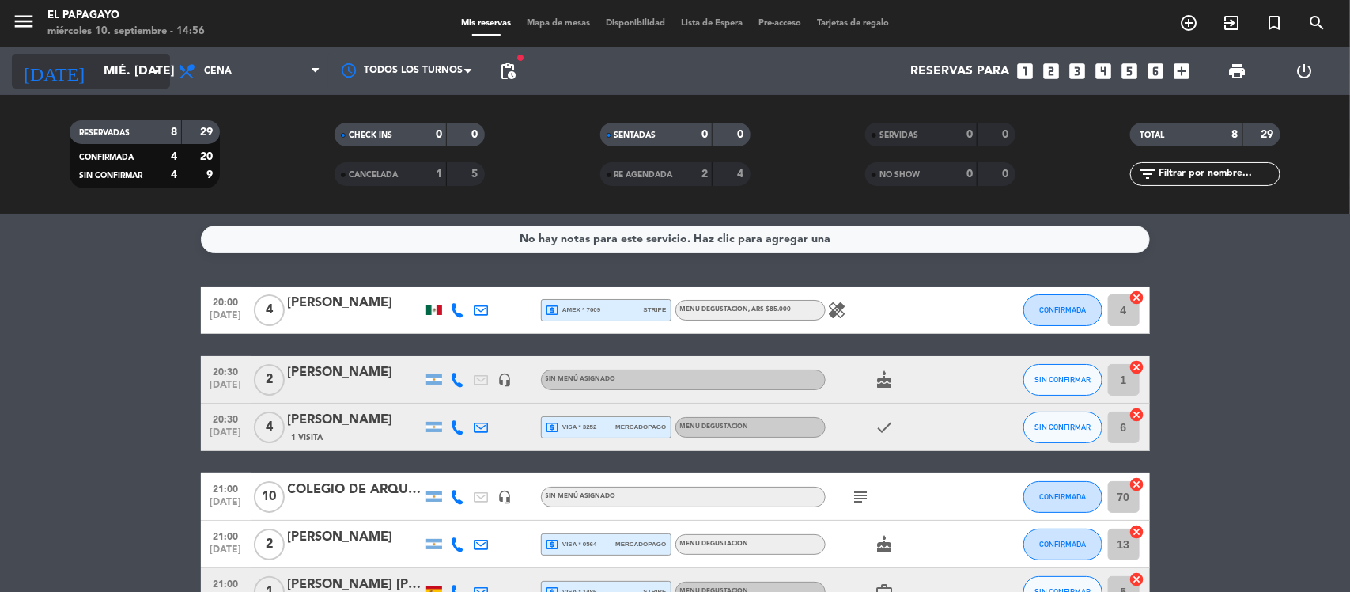
click at [105, 64] on input "mié. [DATE]" at bounding box center [179, 71] width 167 height 31
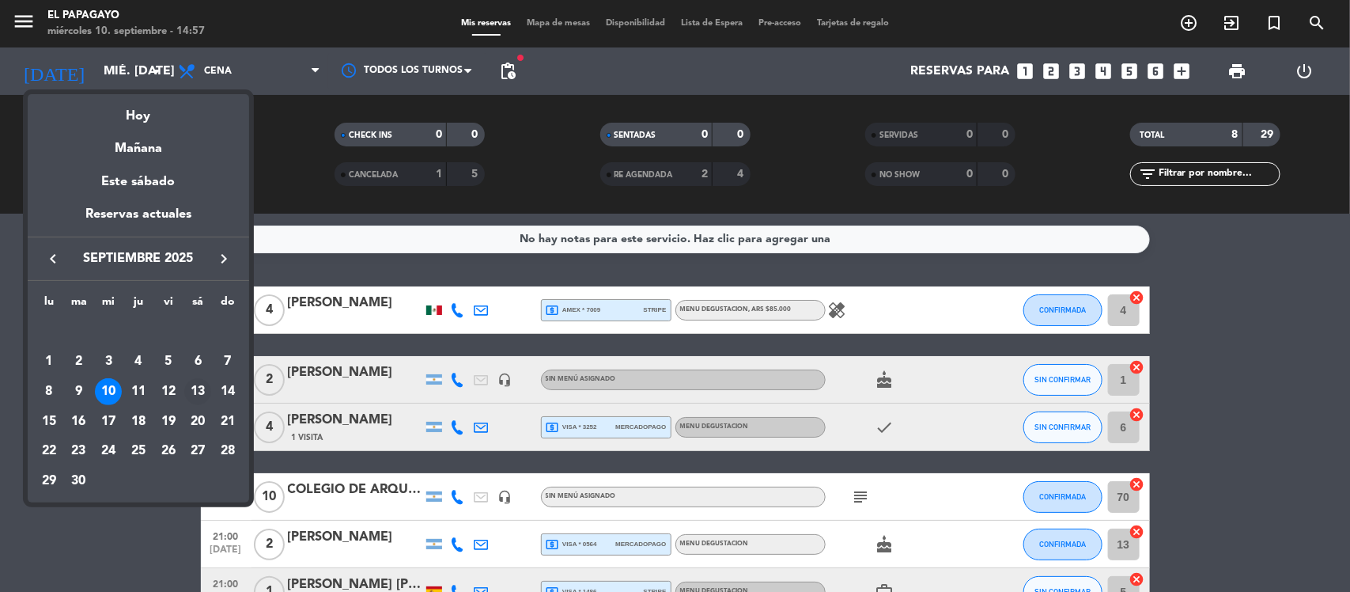
click at [195, 388] on div "13" at bounding box center [197, 391] width 27 height 27
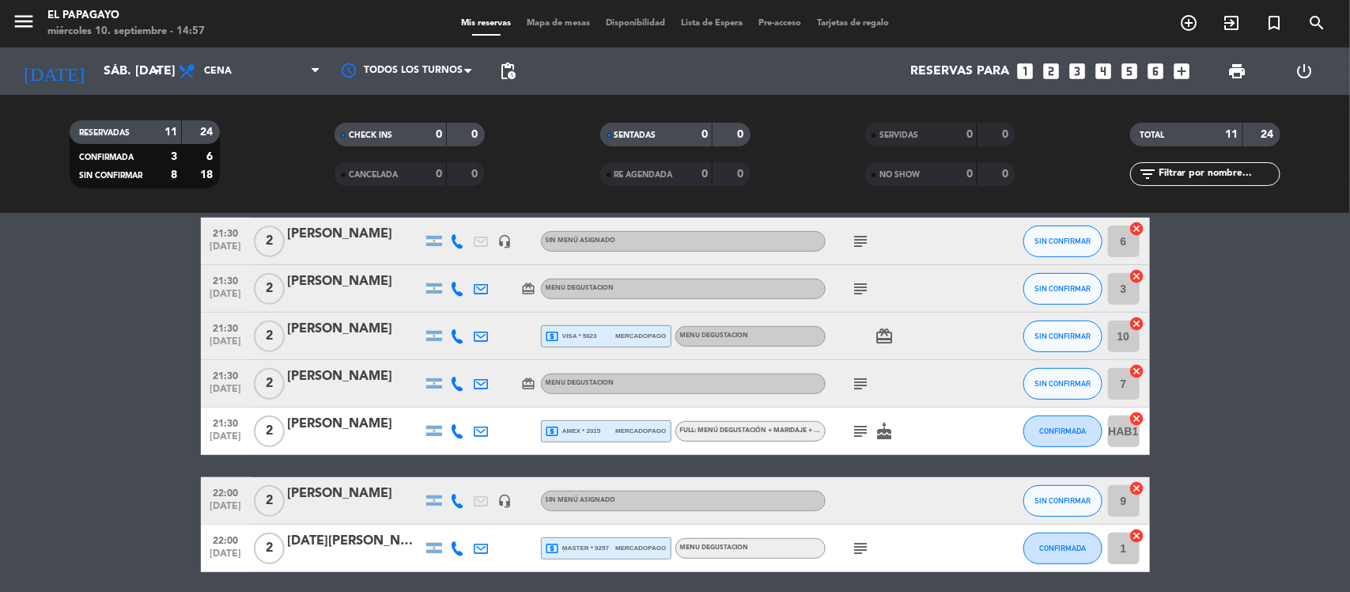
scroll to position [305, 0]
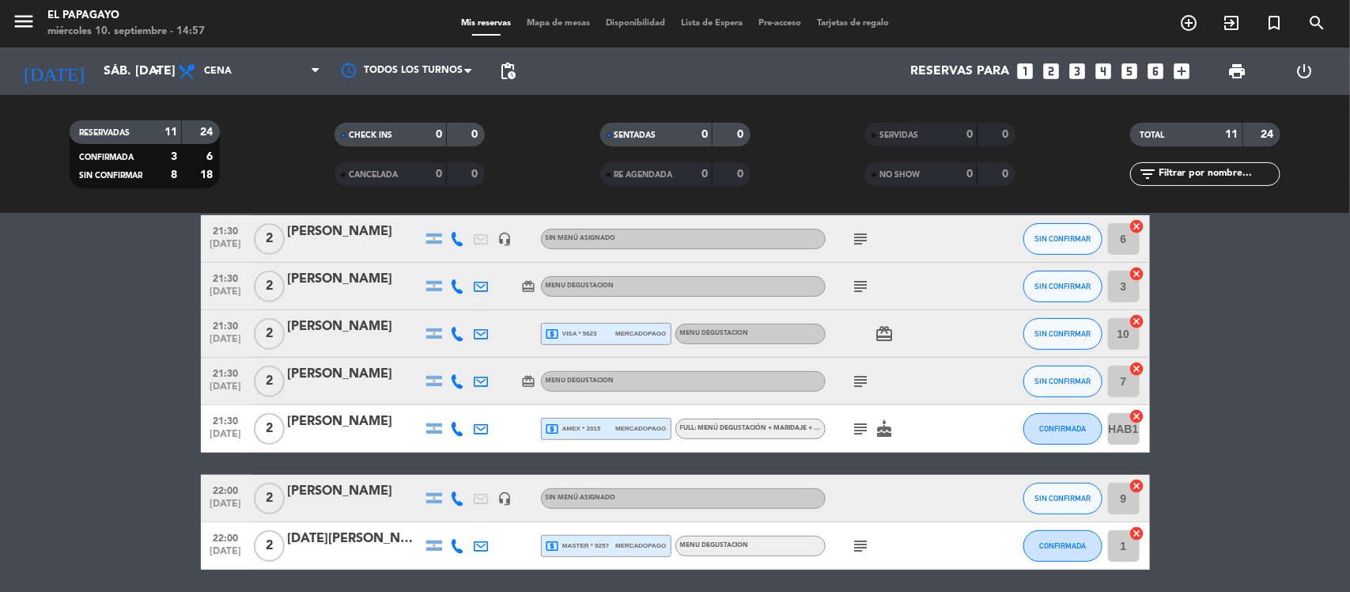
click at [460, 501] on icon at bounding box center [458, 498] width 14 height 14
click at [429, 471] on span "Copiar" at bounding box center [445, 471] width 33 height 17
click at [124, 76] on input "sáb. [DATE]" at bounding box center [179, 71] width 167 height 31
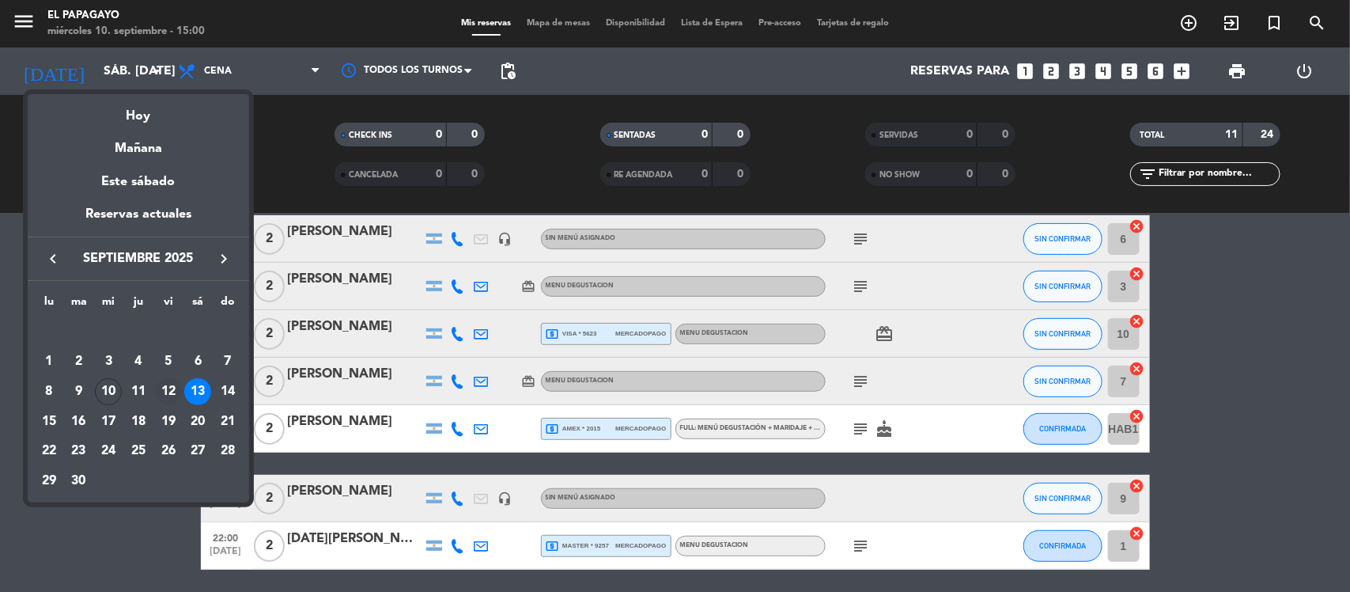
click at [171, 388] on div "12" at bounding box center [168, 391] width 27 height 27
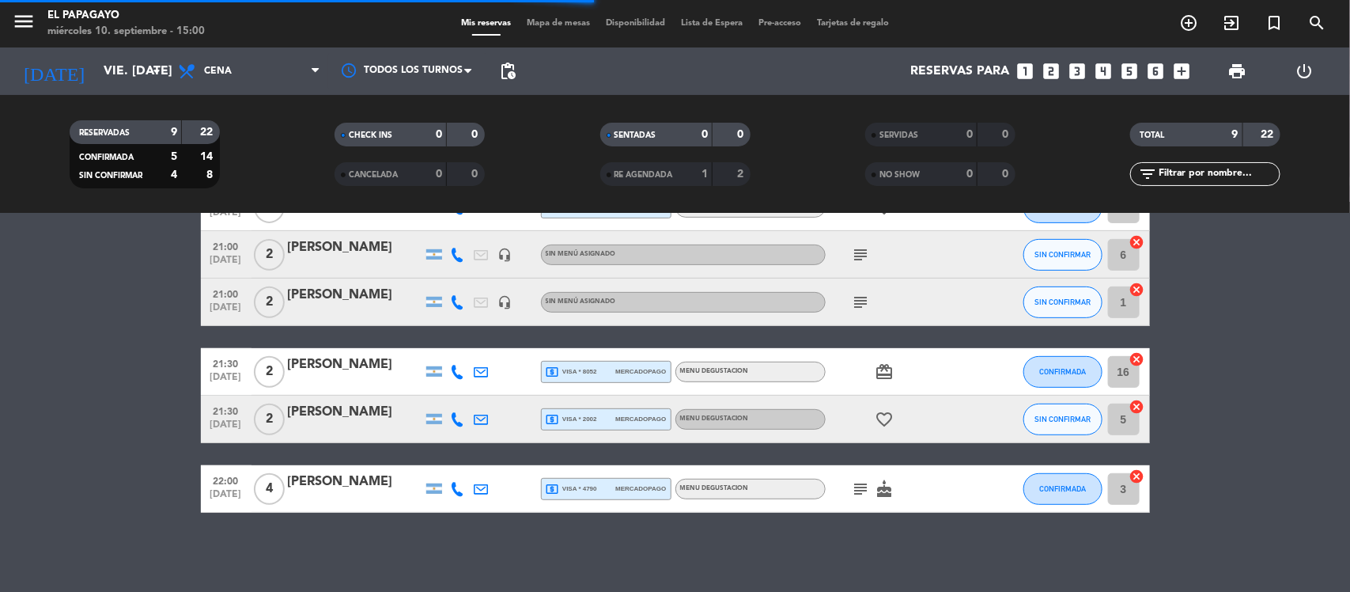
scroll to position [289, 0]
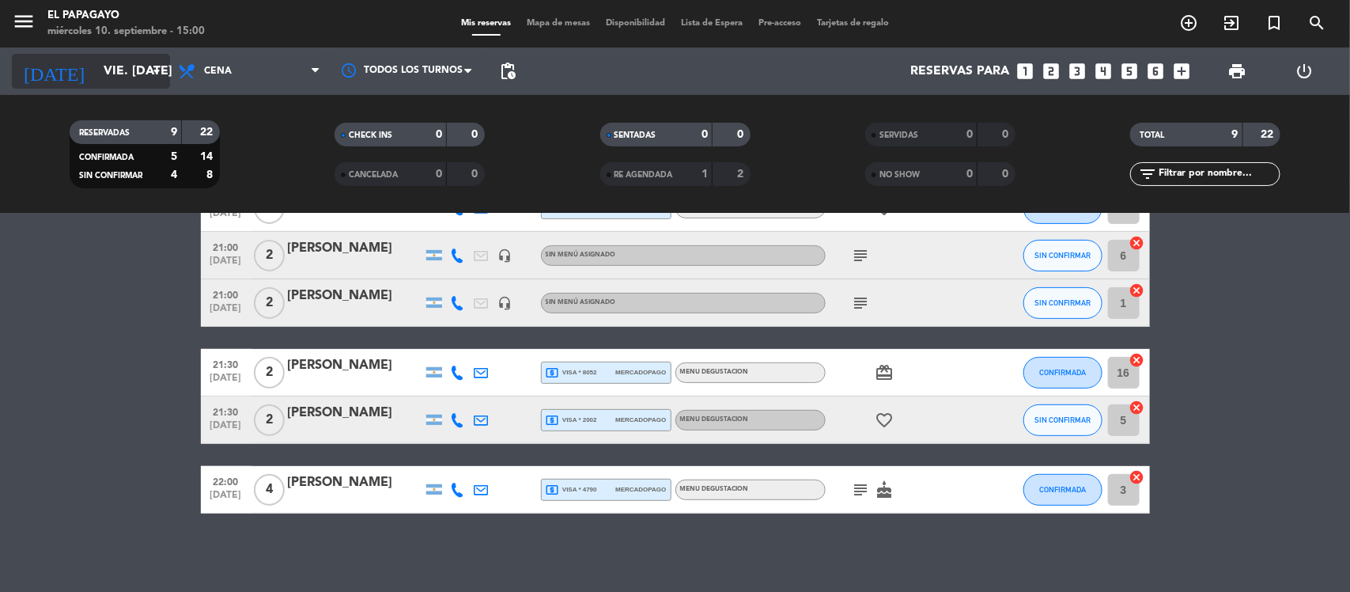
click at [115, 63] on input "vie. [DATE]" at bounding box center [179, 71] width 167 height 31
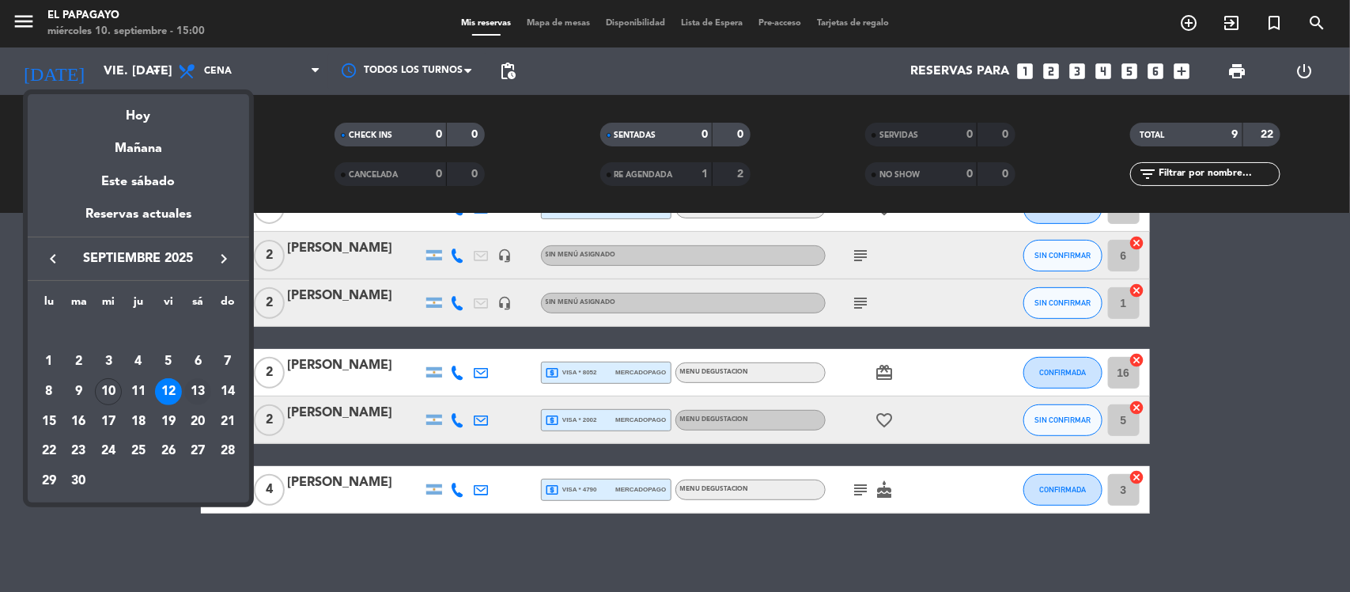
click at [191, 390] on div "13" at bounding box center [197, 391] width 27 height 27
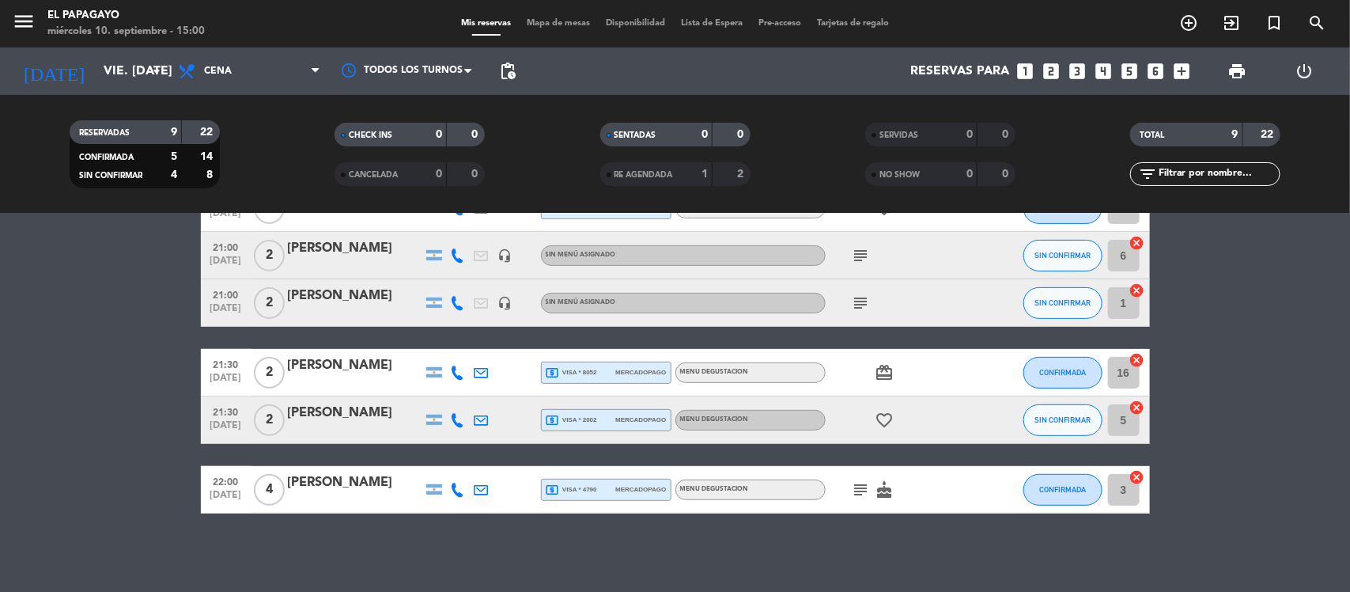
type input "sáb. [DATE]"
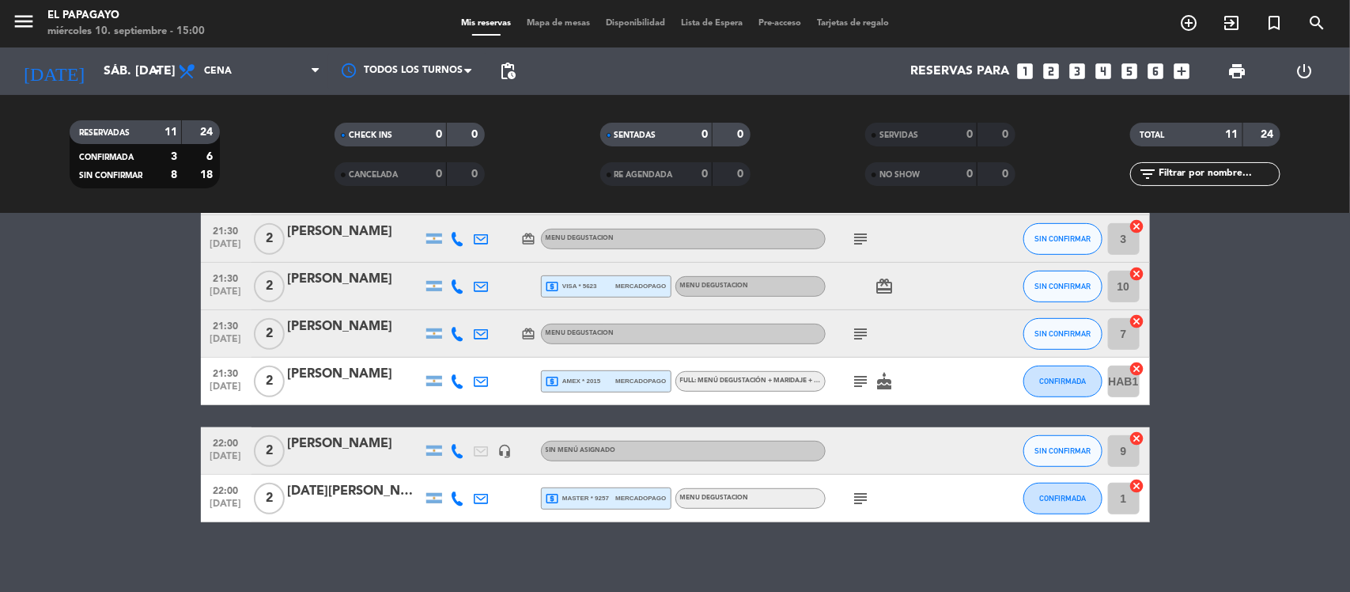
scroll to position [357, 0]
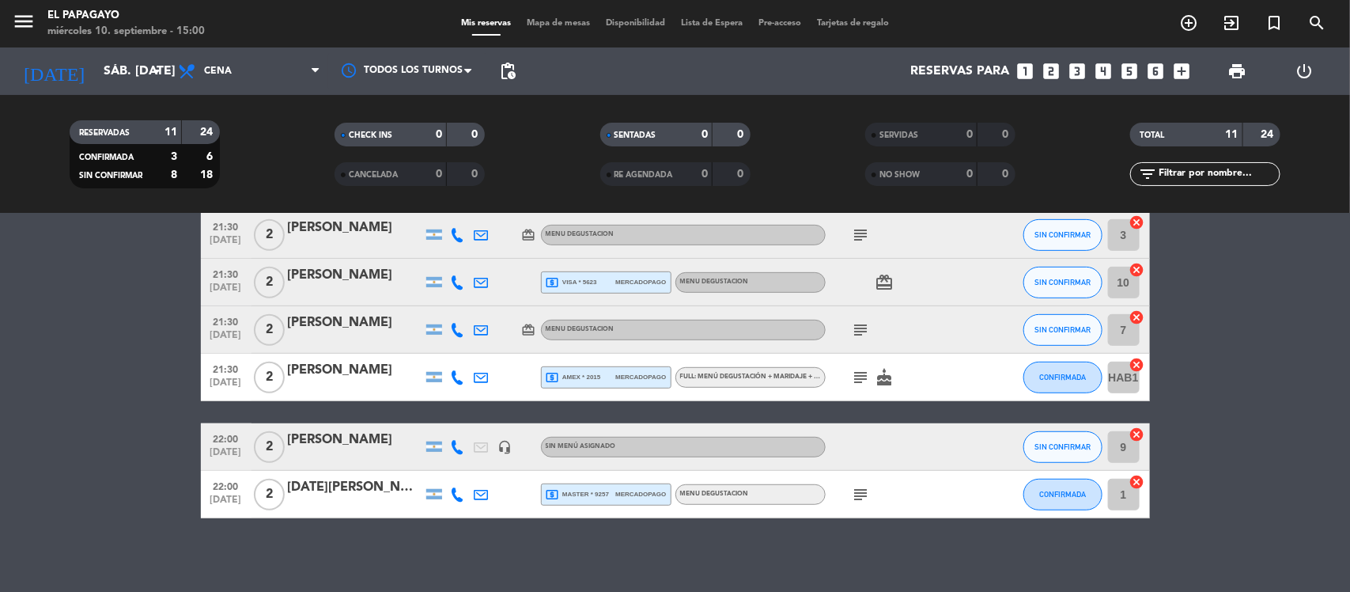
click at [350, 439] on div "[PERSON_NAME]" at bounding box center [355, 439] width 134 height 21
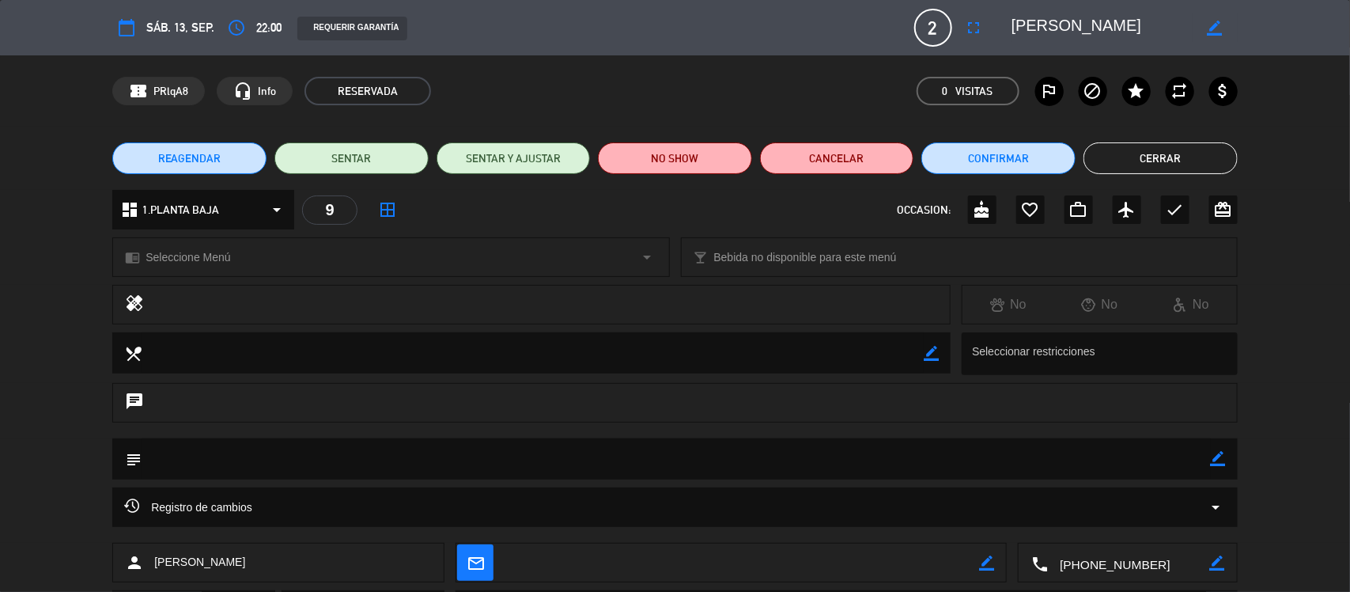
click at [162, 150] on span "REAGENDAR" at bounding box center [189, 158] width 63 height 17
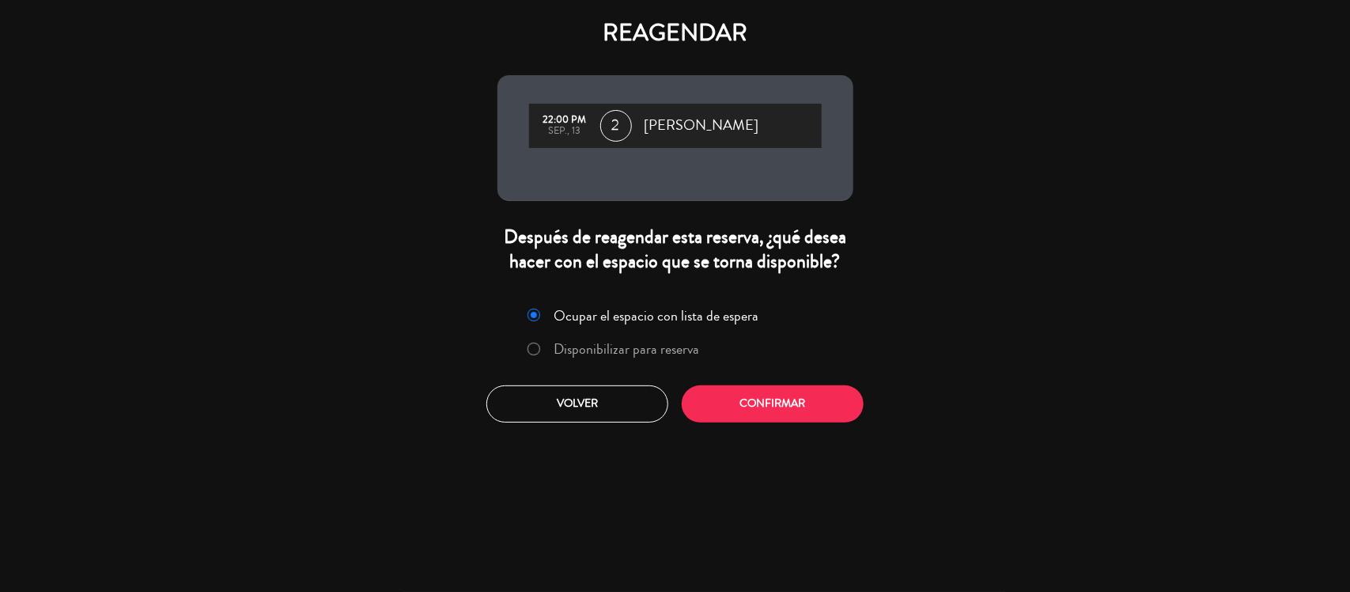
click at [606, 364] on div "Ocupar el espacio con lista de espera Disponibilizar para reserva" at bounding box center [675, 334] width 335 height 67
click at [609, 358] on label "Disponibilizar para reserva" at bounding box center [614, 349] width 188 height 28
click at [733, 413] on button "Confirmar" at bounding box center [773, 403] width 182 height 37
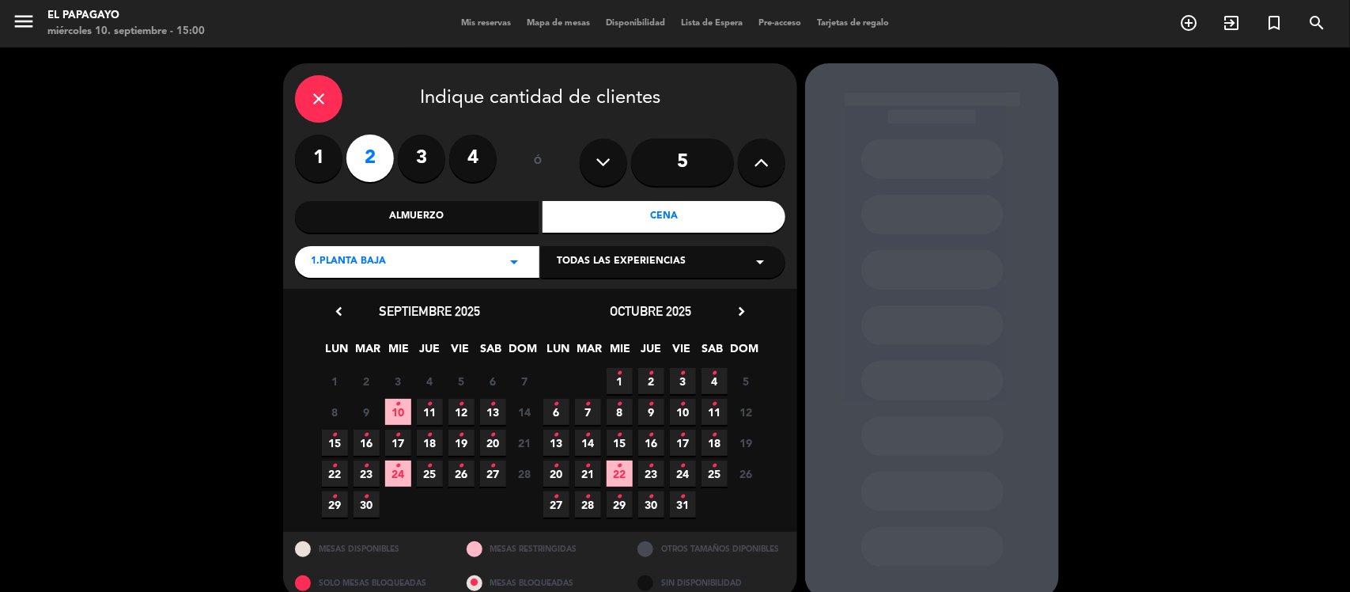
click at [460, 408] on icon "•" at bounding box center [462, 403] width 6 height 25
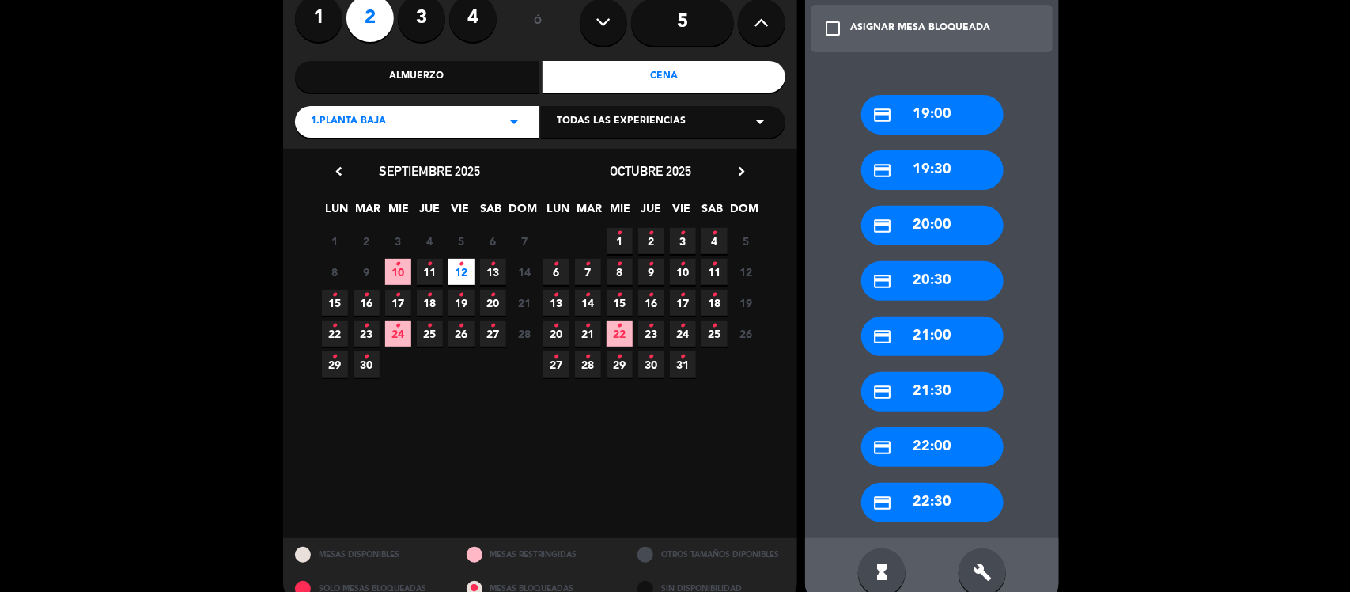
click at [910, 444] on div "credit_card 22:00" at bounding box center [932, 447] width 142 height 40
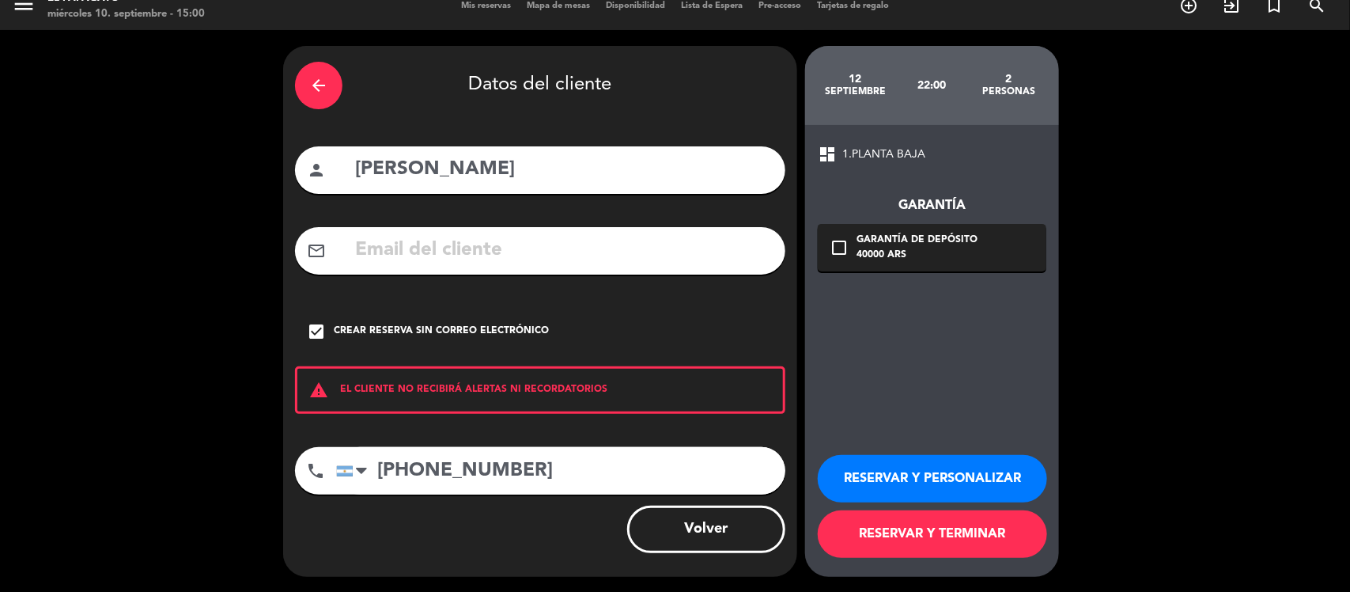
click at [919, 531] on button "RESERVAR Y TERMINAR" at bounding box center [932, 533] width 229 height 47
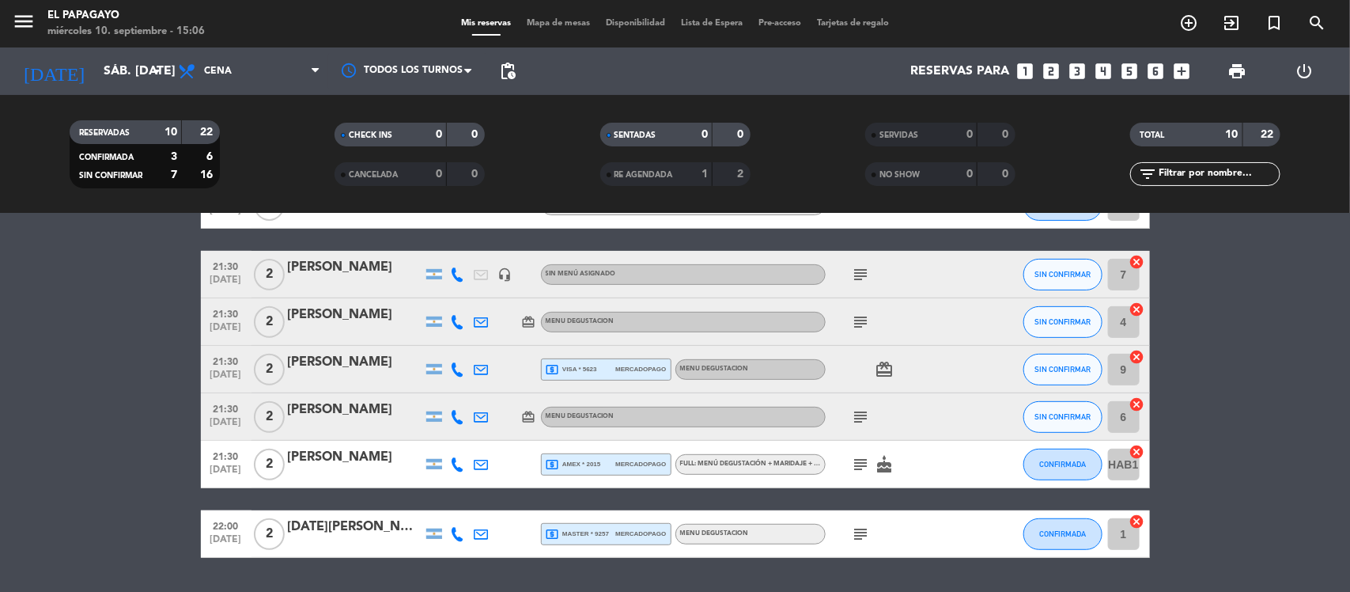
scroll to position [314, 0]
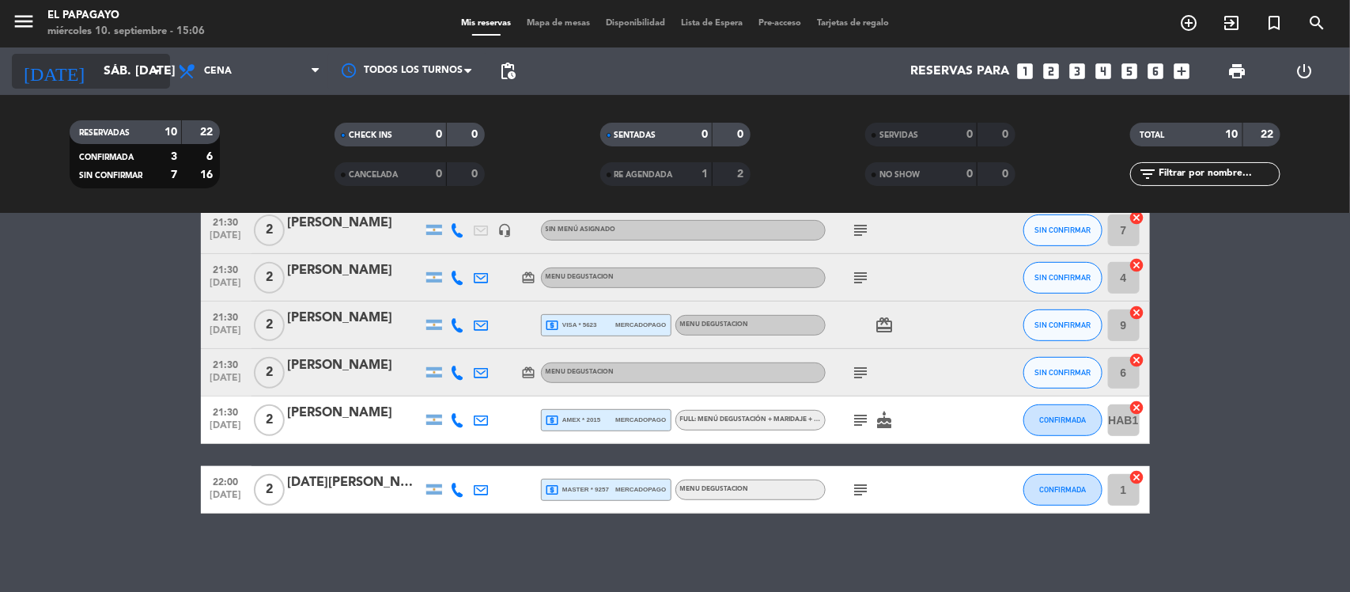
click at [116, 88] on div "[DATE] sáb. [DATE] arrow_drop_down" at bounding box center [91, 71] width 158 height 35
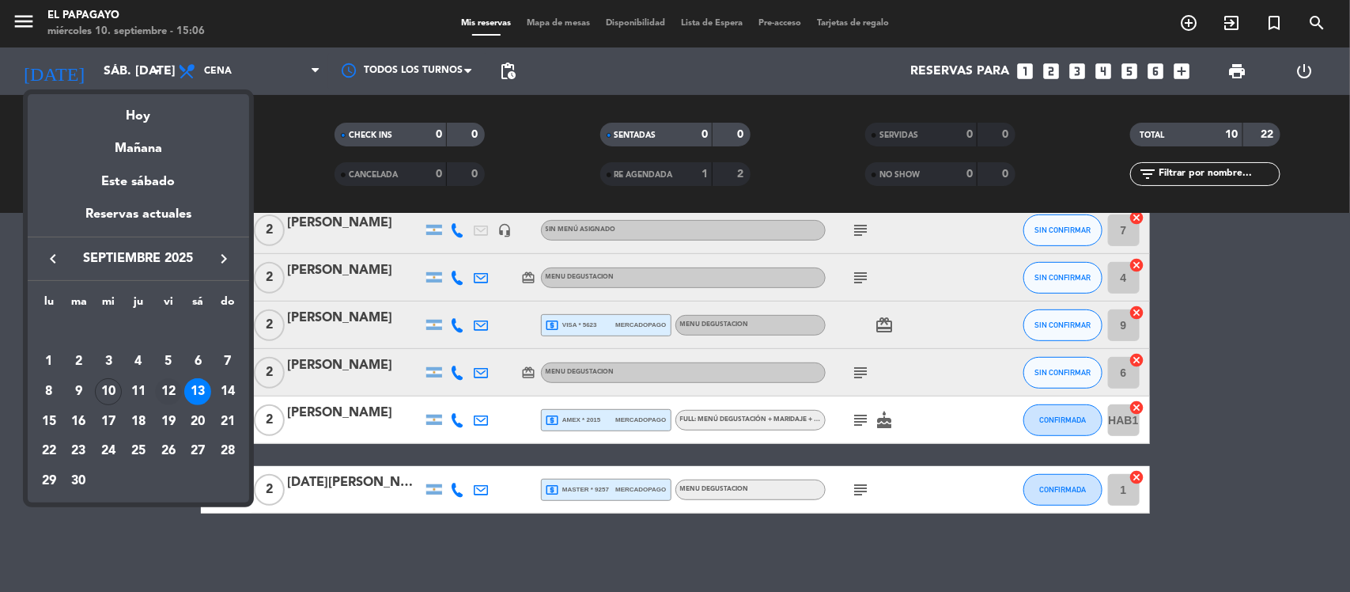
click at [159, 392] on div "12" at bounding box center [168, 391] width 27 height 27
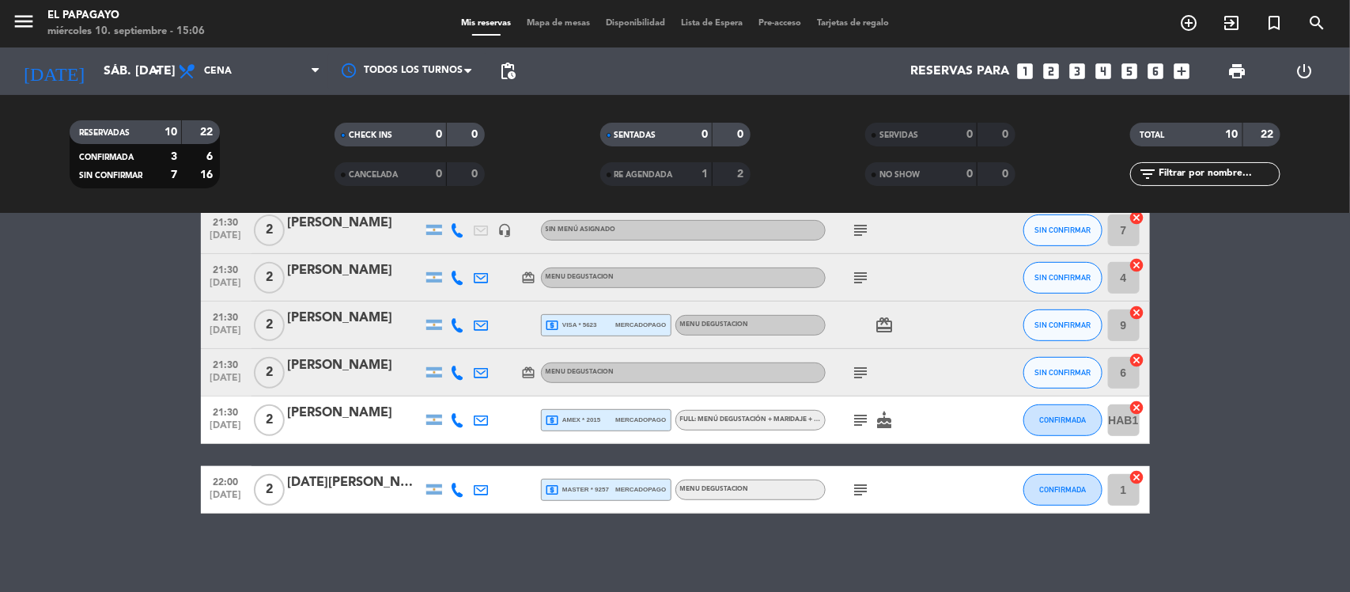
type input "vie. [DATE]"
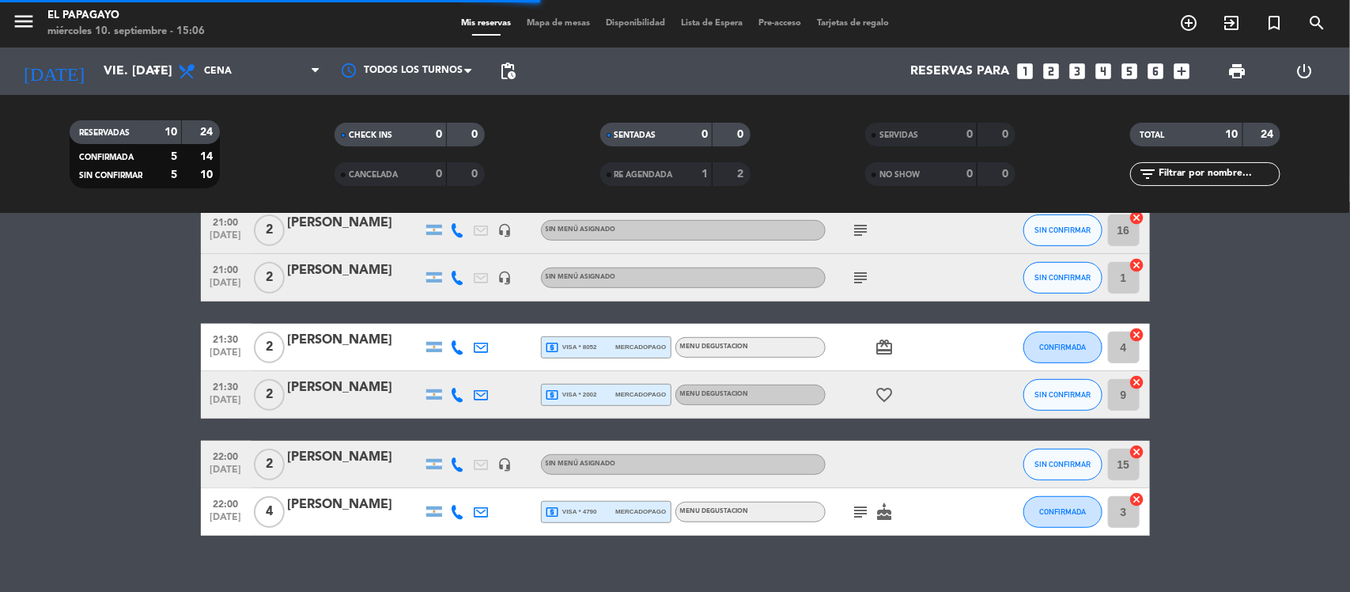
scroll to position [336, 0]
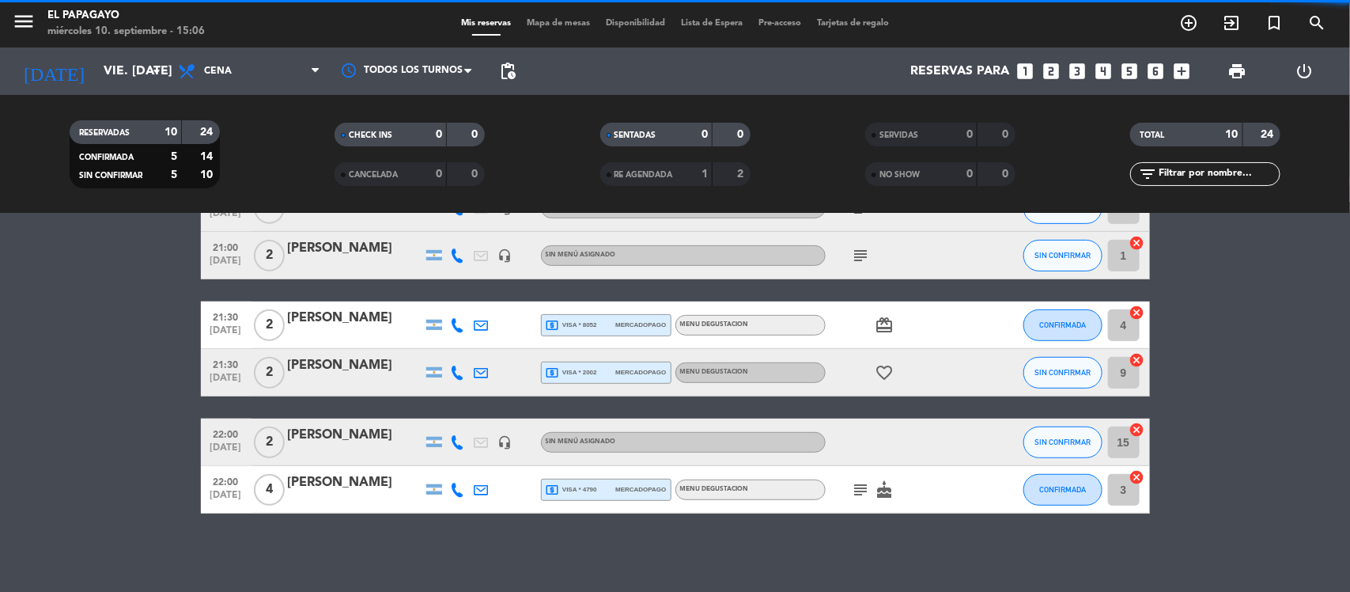
click at [311, 436] on div "[PERSON_NAME]" at bounding box center [355, 435] width 134 height 21
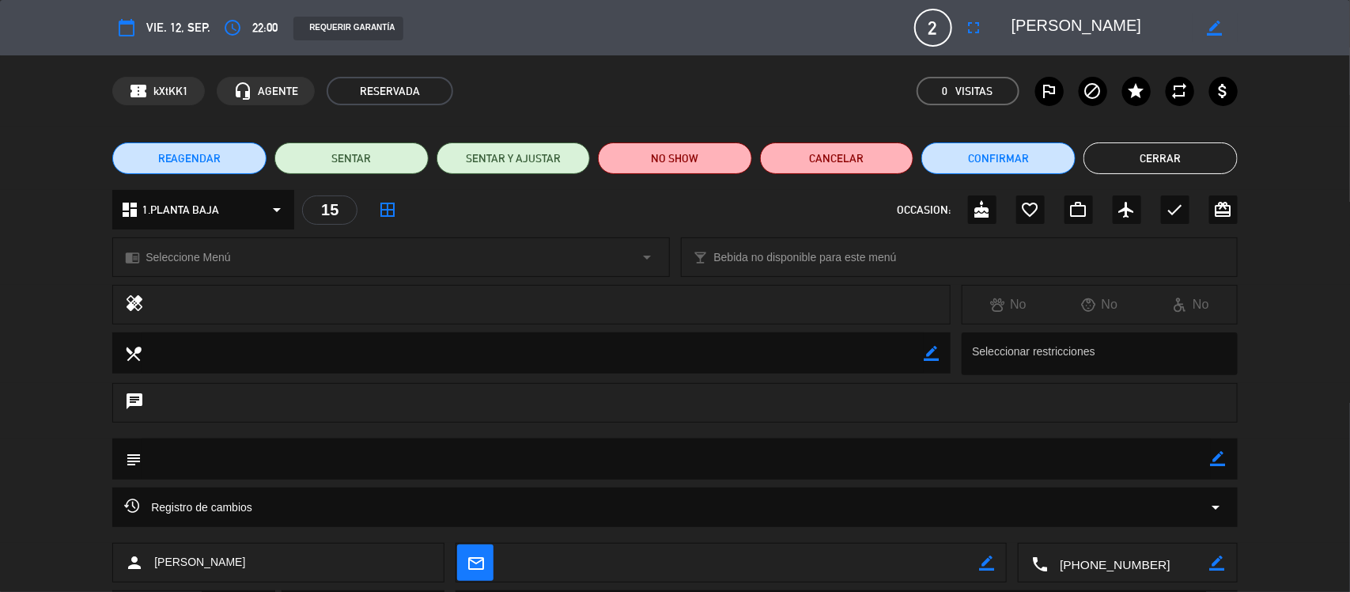
click at [1228, 449] on div "subject border_color" at bounding box center [674, 458] width 1125 height 41
click at [1212, 456] on icon "border_color" at bounding box center [1218, 458] width 15 height 15
click at [1024, 459] on textarea at bounding box center [676, 458] width 1069 height 40
click at [1005, 459] on textarea at bounding box center [676, 458] width 1069 height 40
type textarea "c"
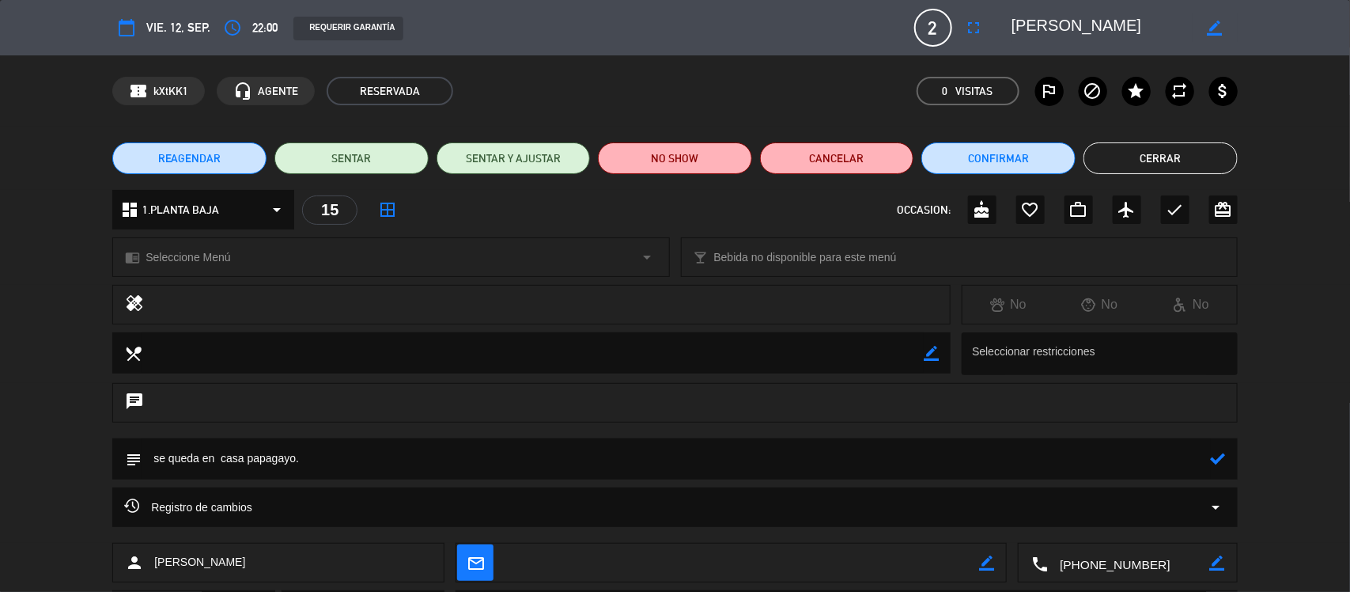
click at [1208, 453] on textarea at bounding box center [676, 458] width 1069 height 40
type textarea "se queda en casa papagayo."
click at [1219, 457] on icon at bounding box center [1218, 458] width 15 height 15
